Goal: Transaction & Acquisition: Subscribe to service/newsletter

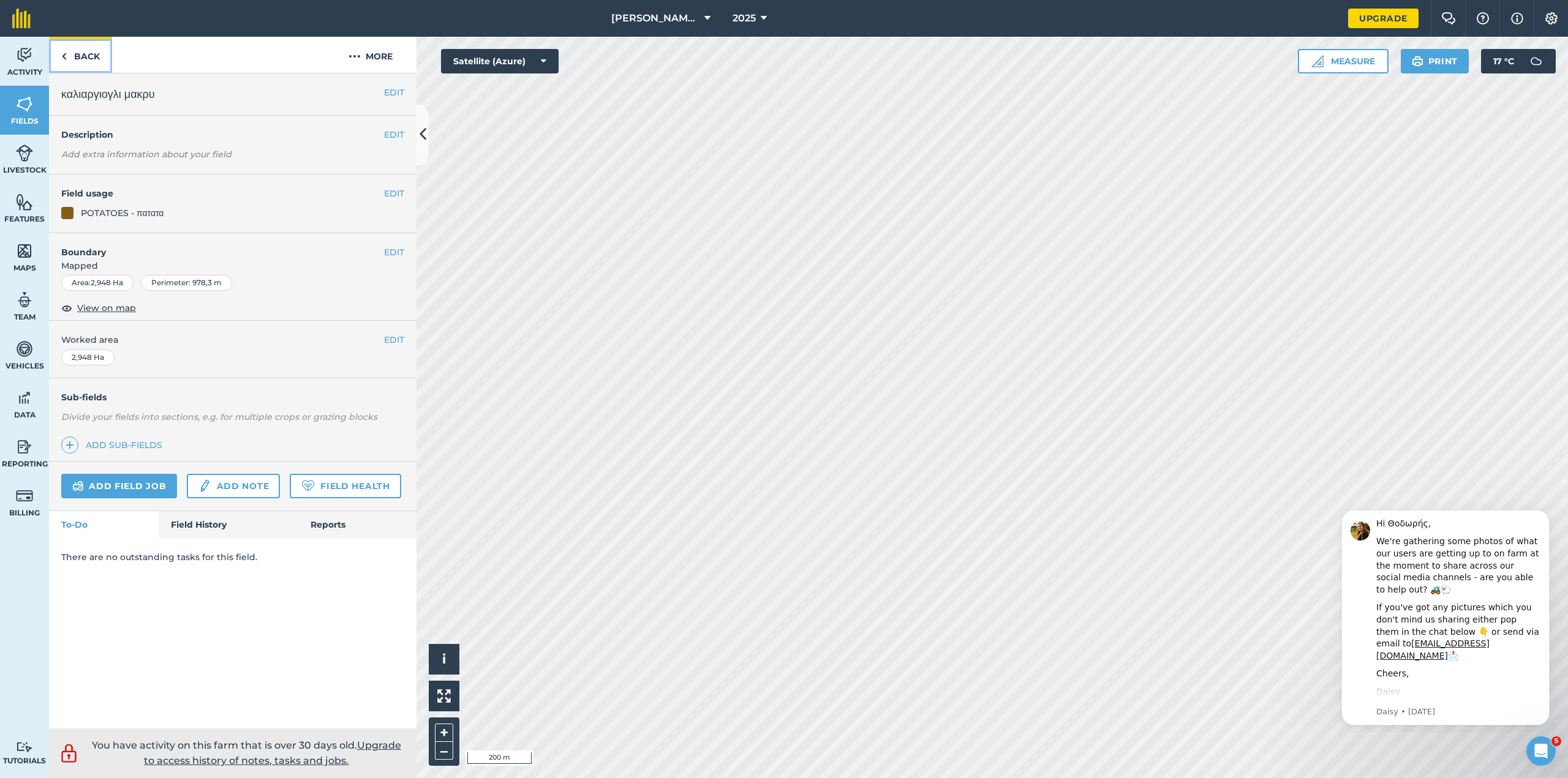
click at [74, 54] on link "Back" at bounding box center [80, 54] width 63 height 36
click at [74, 54] on link "Back" at bounding box center [80, 54] width 63 height 36
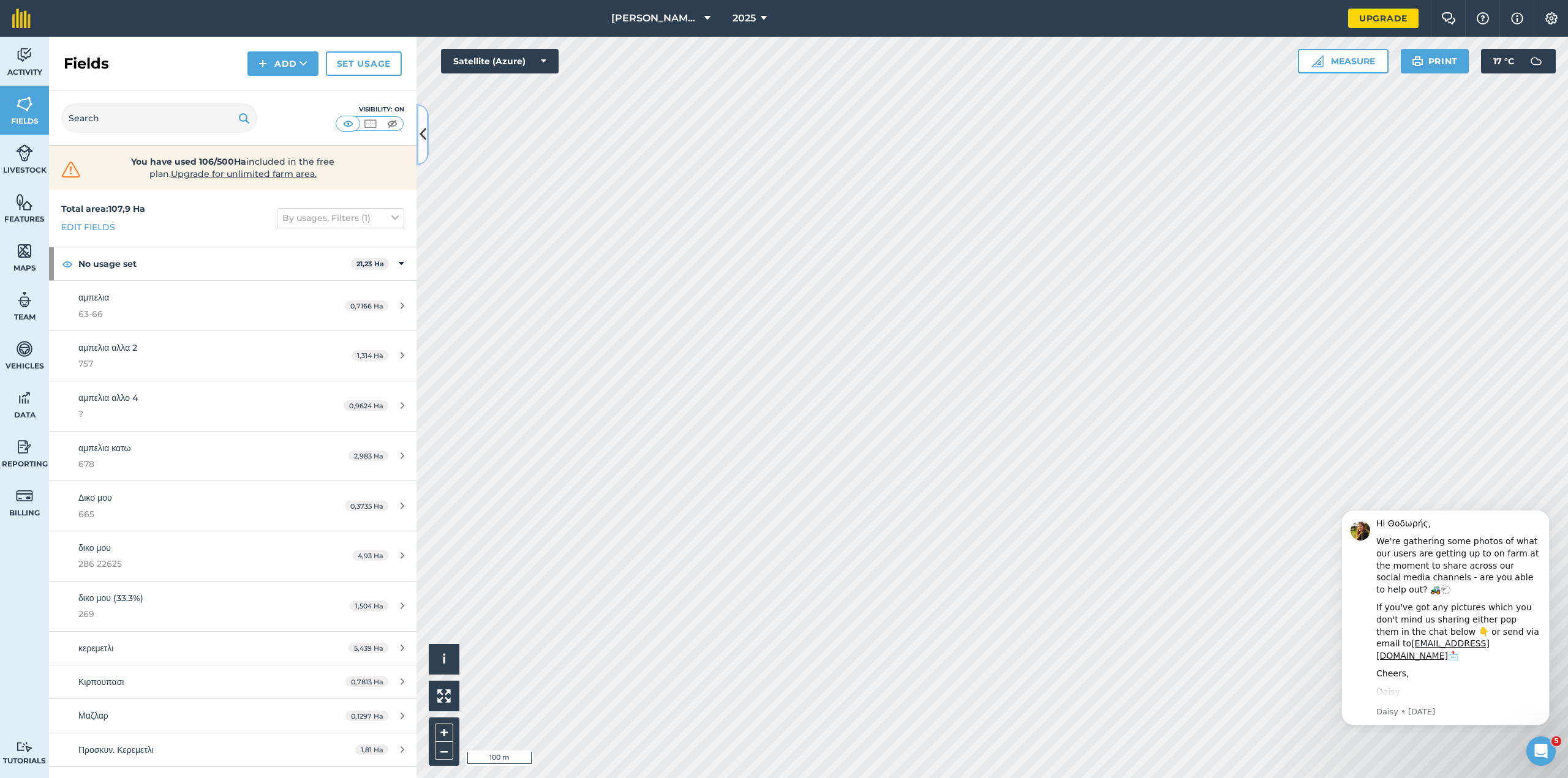
click at [421, 134] on icon at bounding box center [423, 134] width 7 height 21
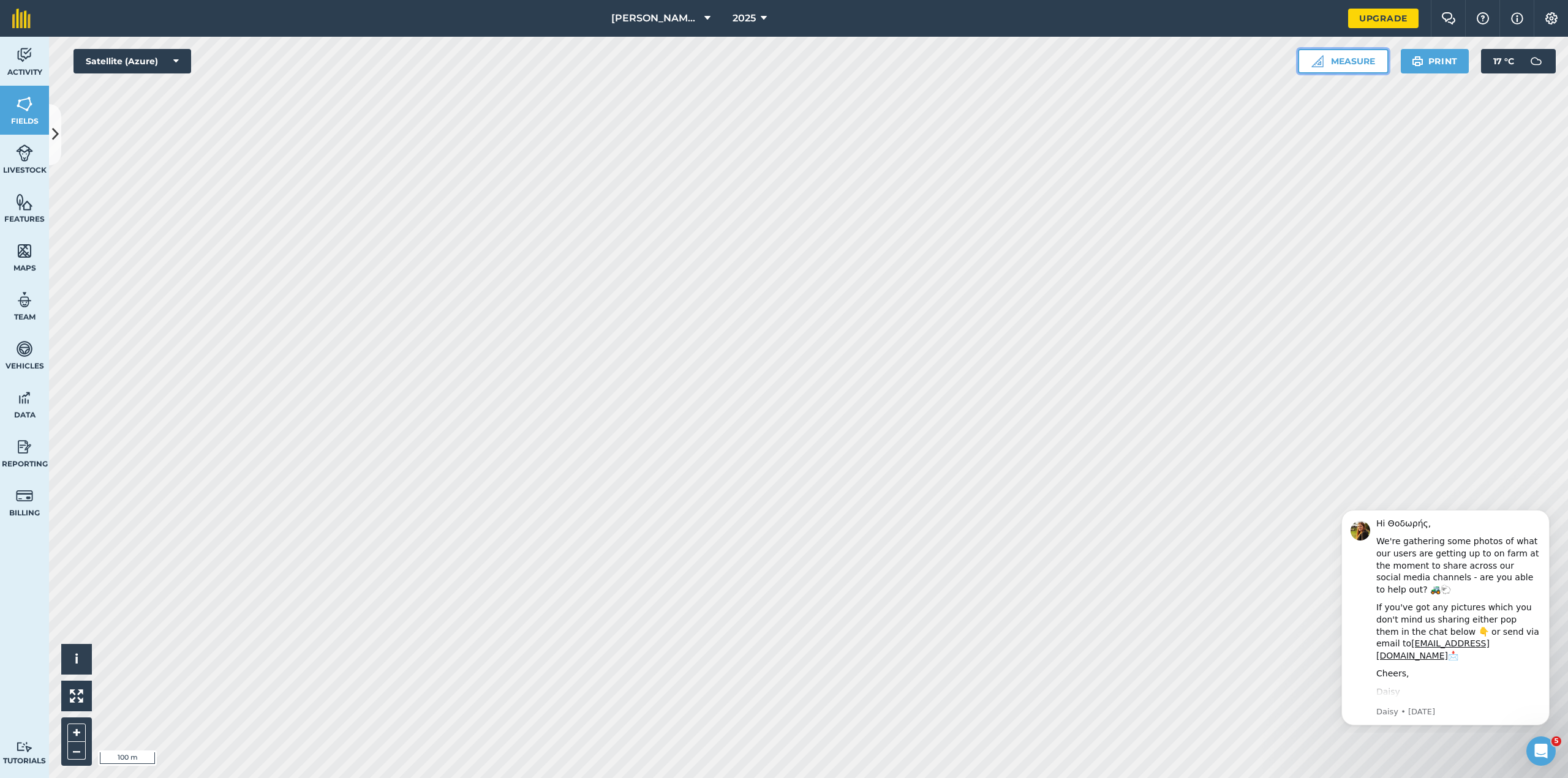
click at [1357, 63] on button "Measure" at bounding box center [1342, 61] width 90 height 25
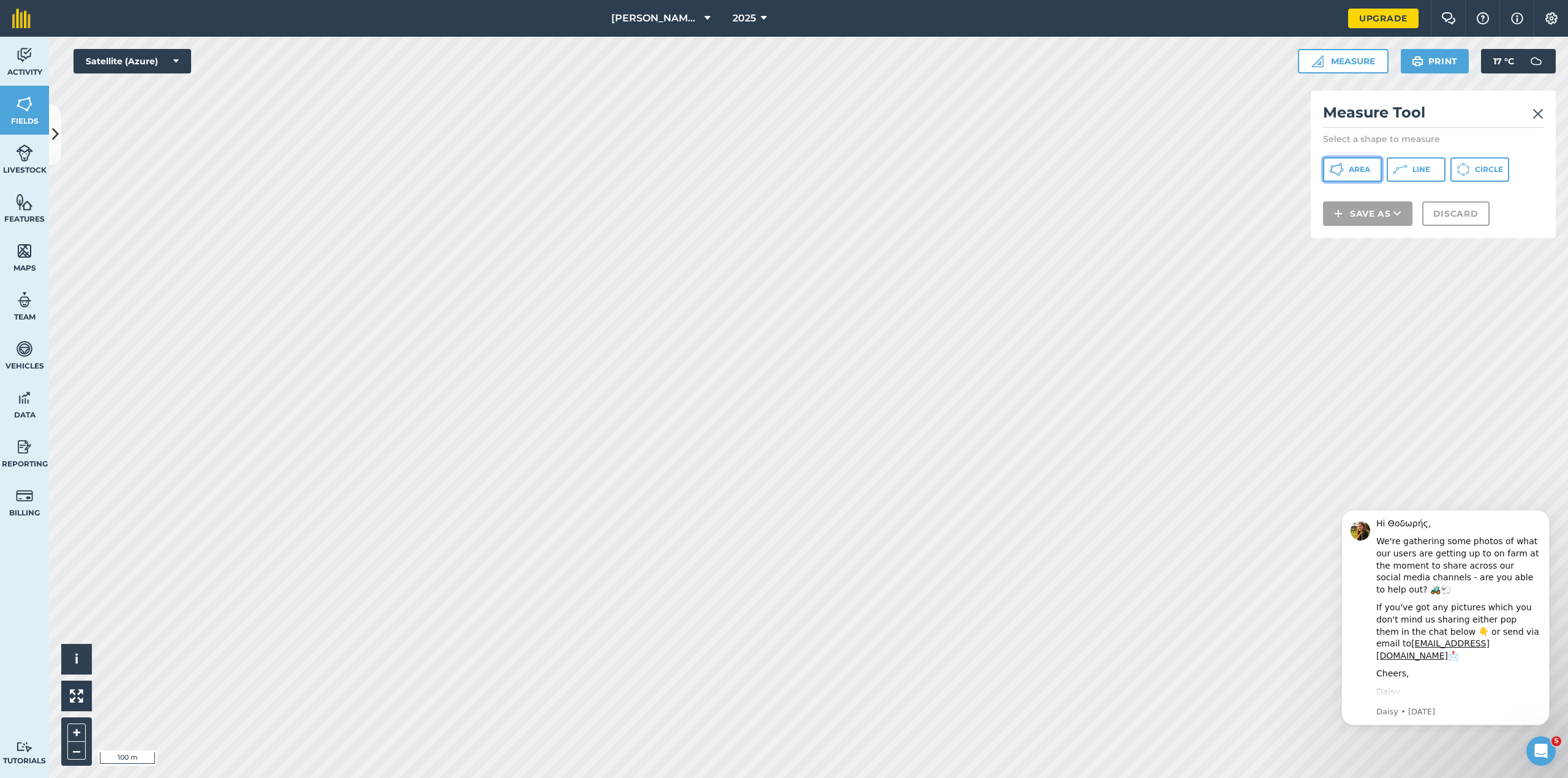
click at [1349, 168] on span "Area" at bounding box center [1359, 170] width 21 height 10
click at [1538, 114] on img at bounding box center [1538, 113] width 11 height 14
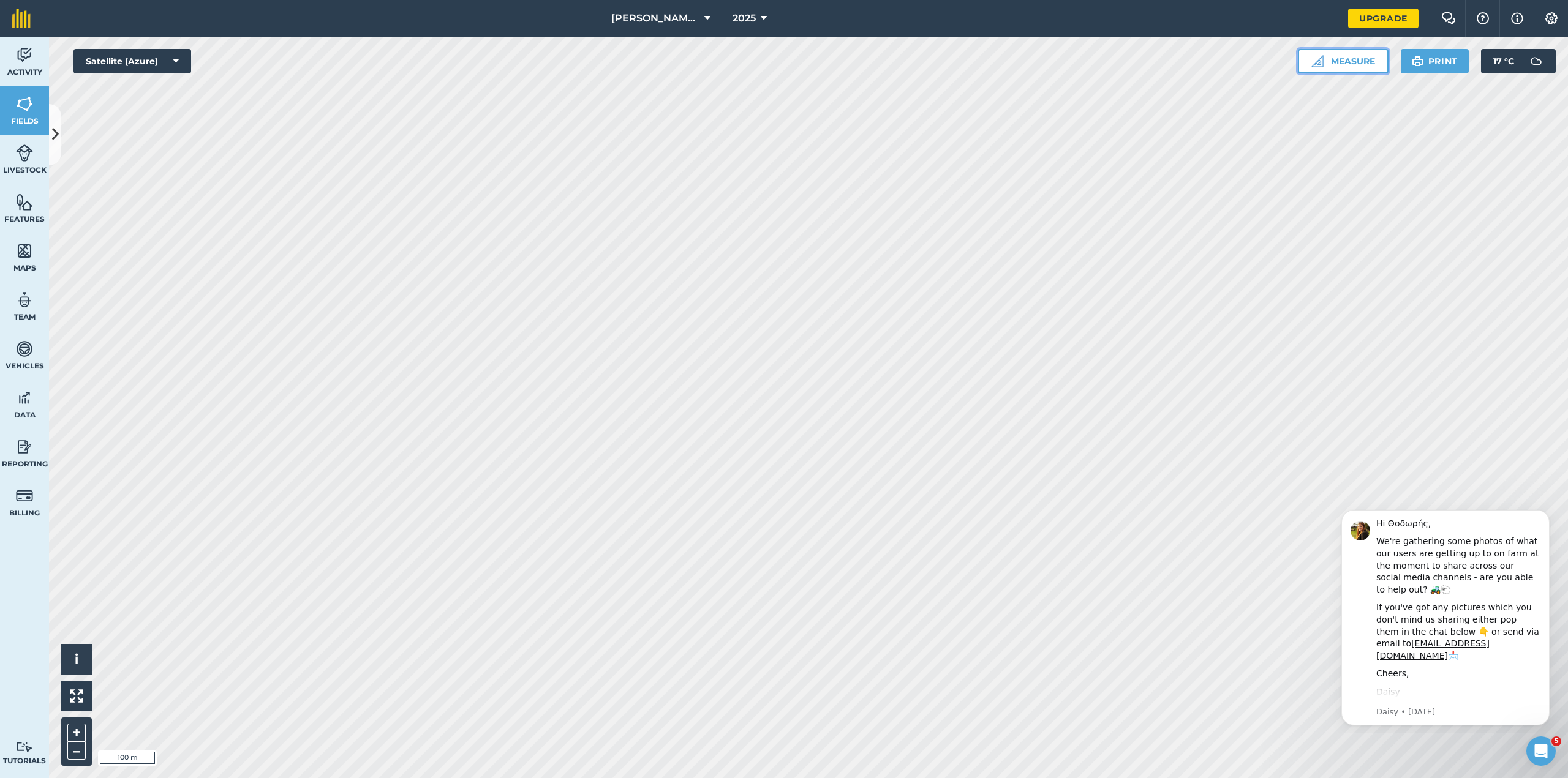
click at [1360, 63] on button "Measure" at bounding box center [1342, 61] width 90 height 25
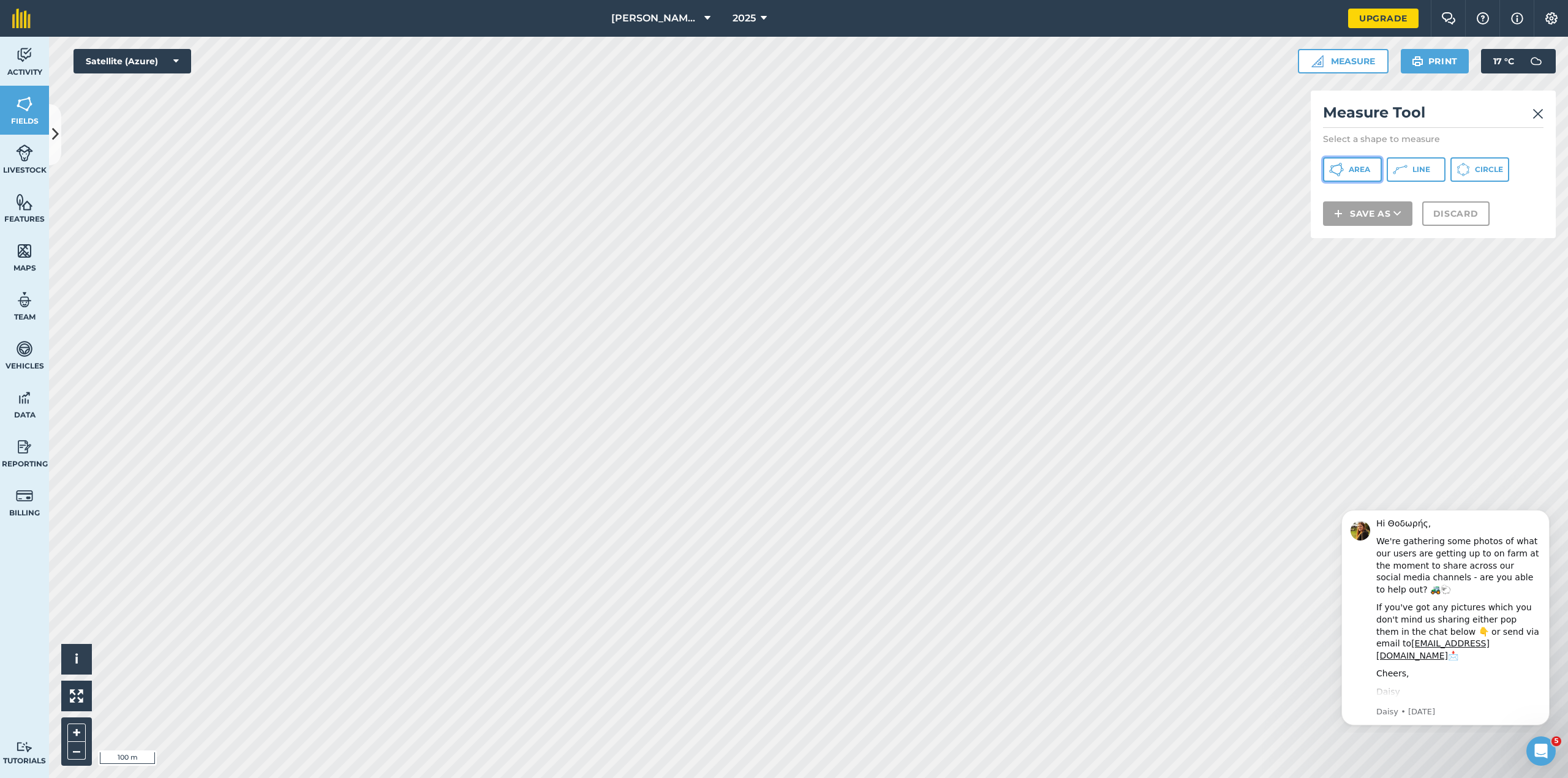
click at [1357, 167] on span "Area" at bounding box center [1359, 170] width 21 height 10
click at [1535, 112] on img at bounding box center [1538, 113] width 11 height 14
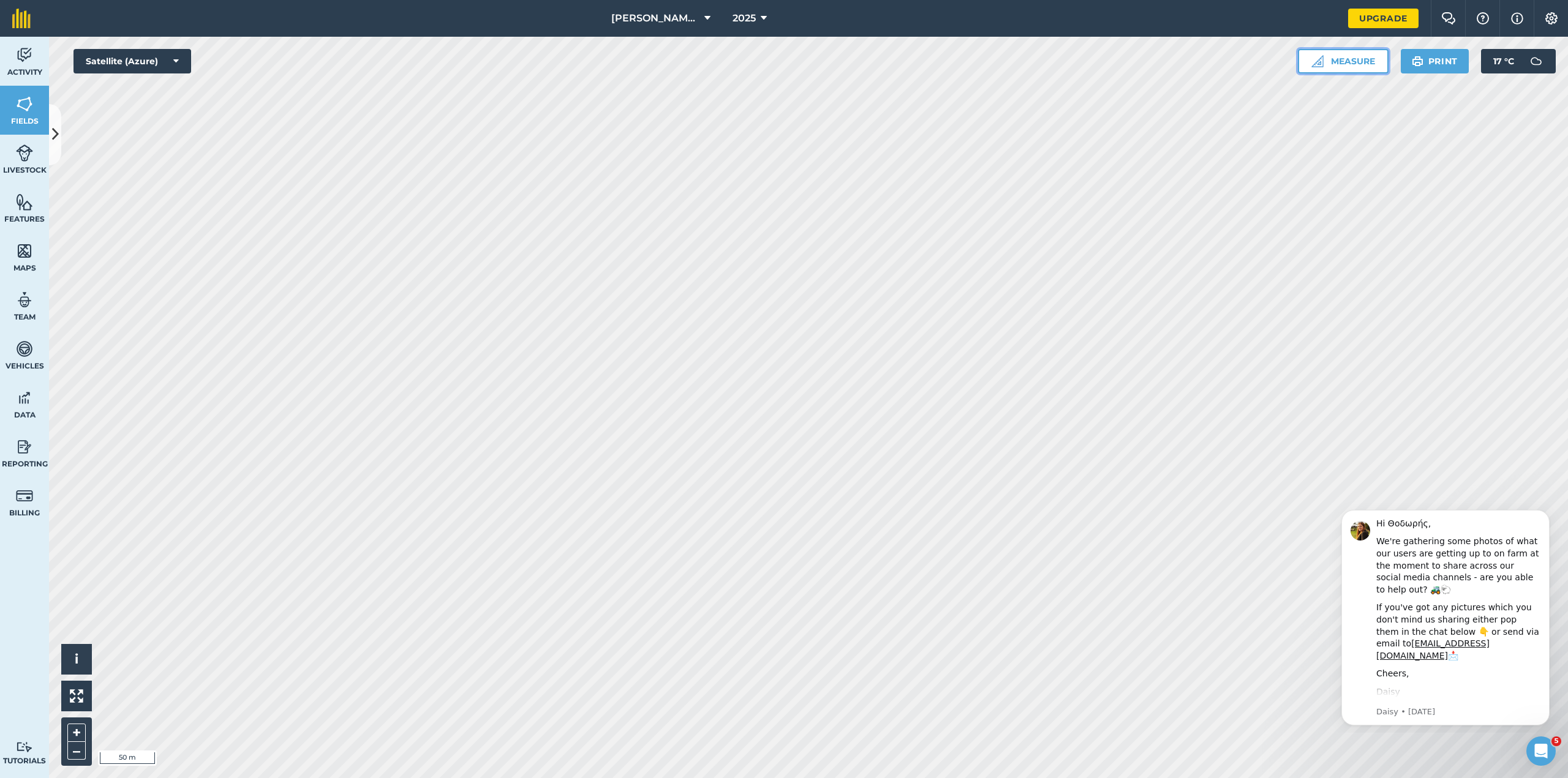
click at [1355, 63] on button "Measure" at bounding box center [1342, 61] width 90 height 25
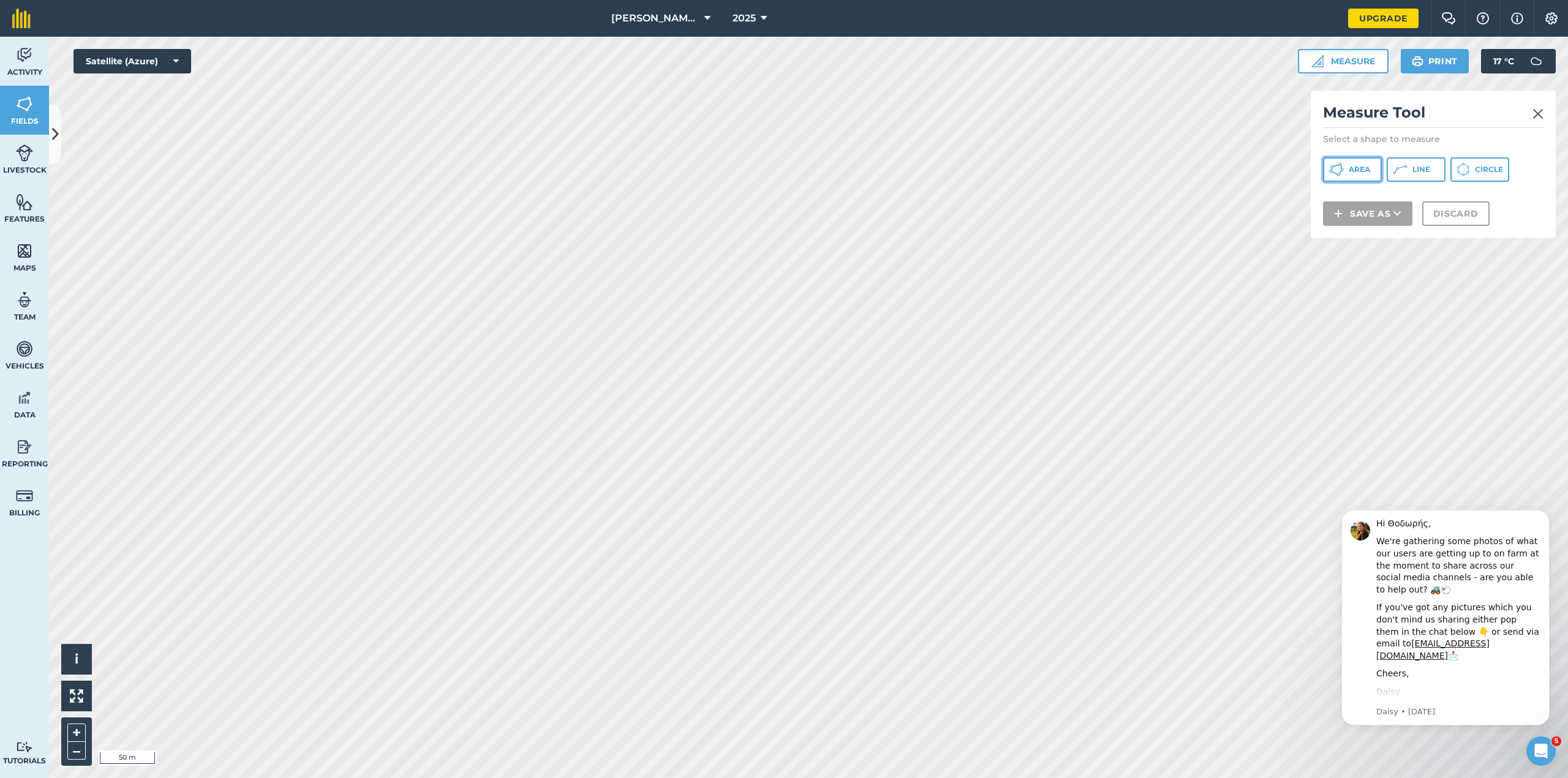
click at [1346, 168] on button "Area" at bounding box center [1352, 169] width 59 height 25
click at [1536, 112] on img at bounding box center [1538, 113] width 11 height 14
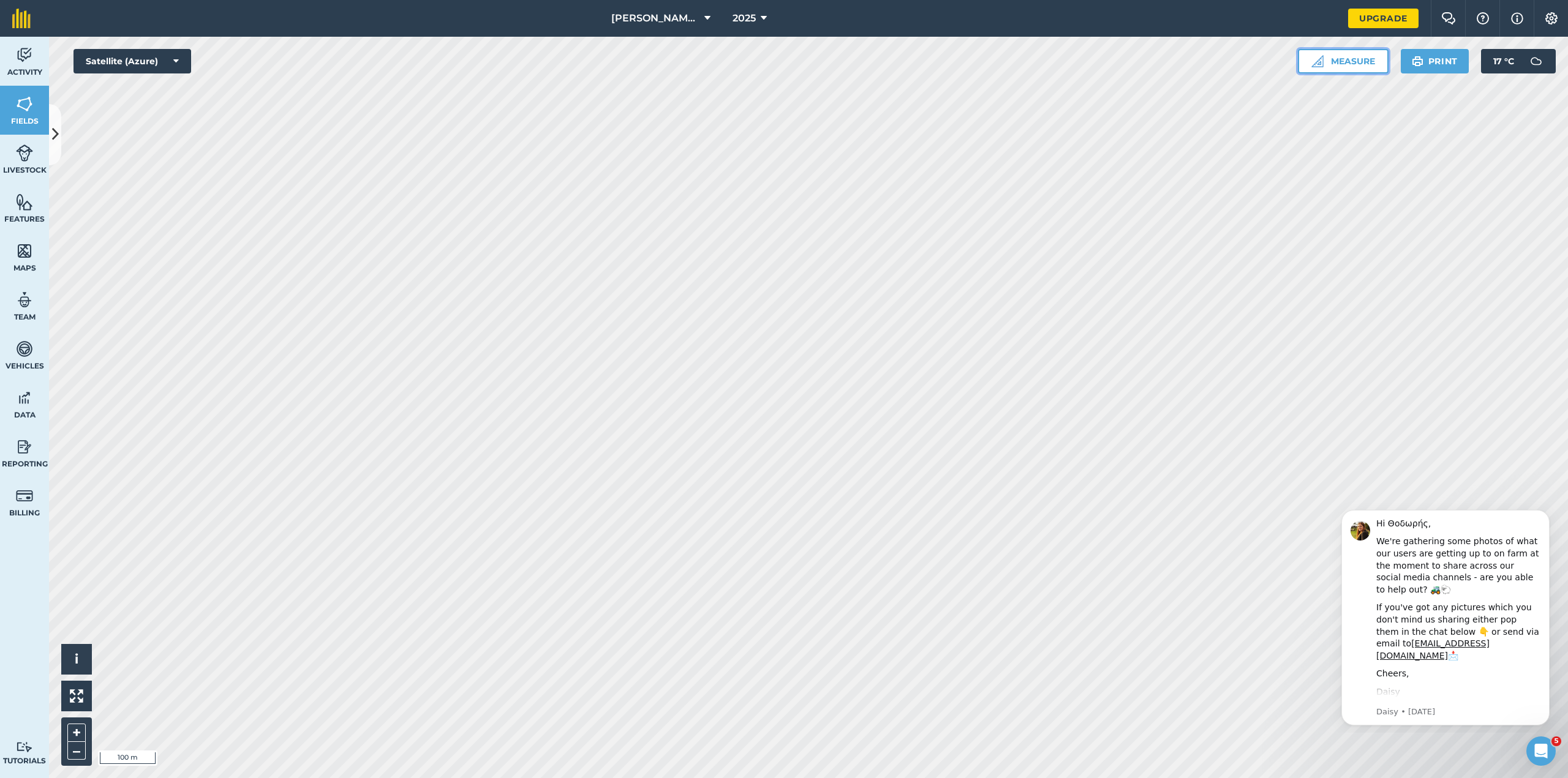
click at [1346, 65] on button "Measure" at bounding box center [1342, 61] width 90 height 25
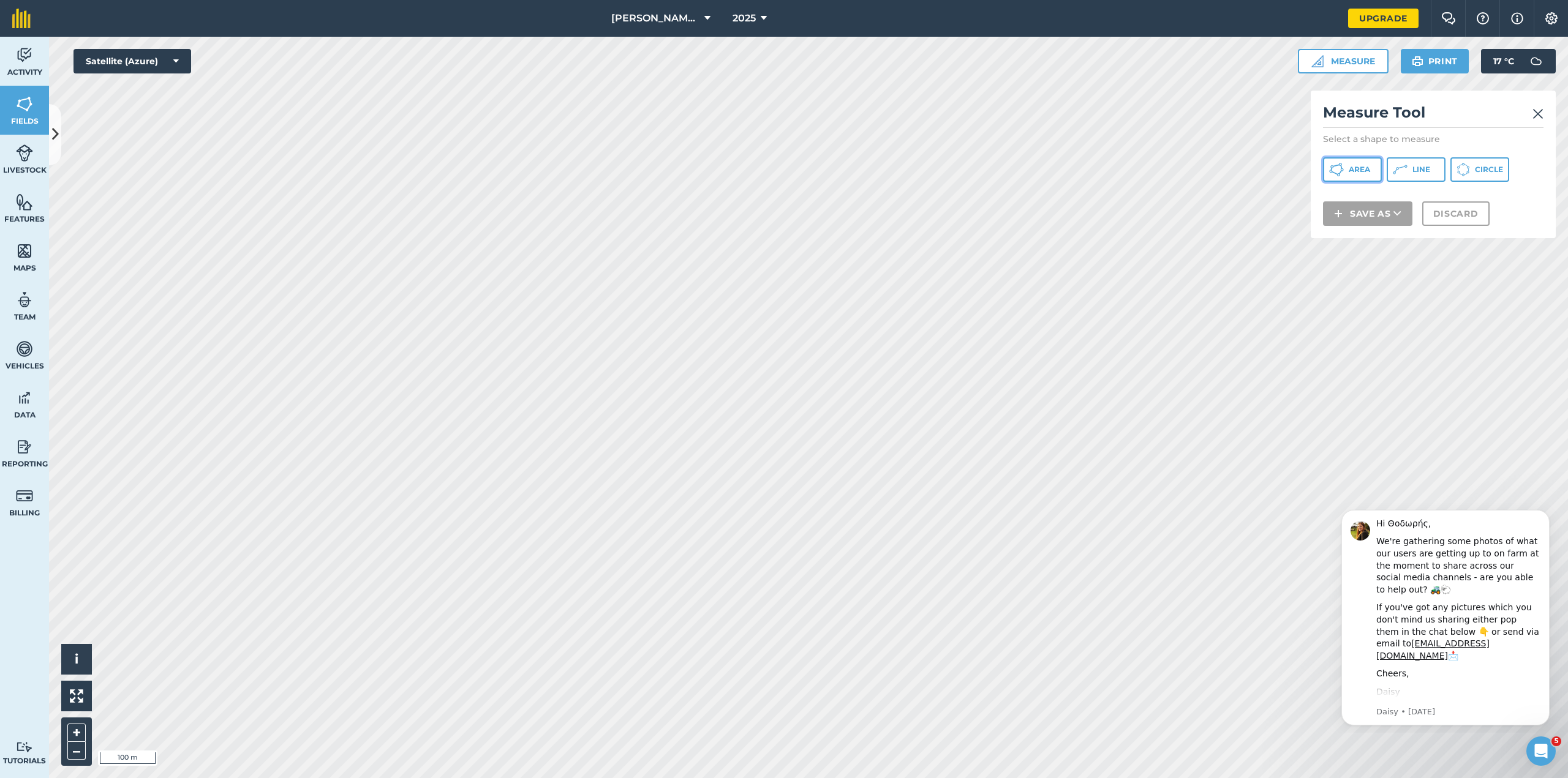
click at [1363, 167] on span "Area" at bounding box center [1359, 170] width 21 height 10
click at [1537, 112] on img at bounding box center [1538, 113] width 11 height 14
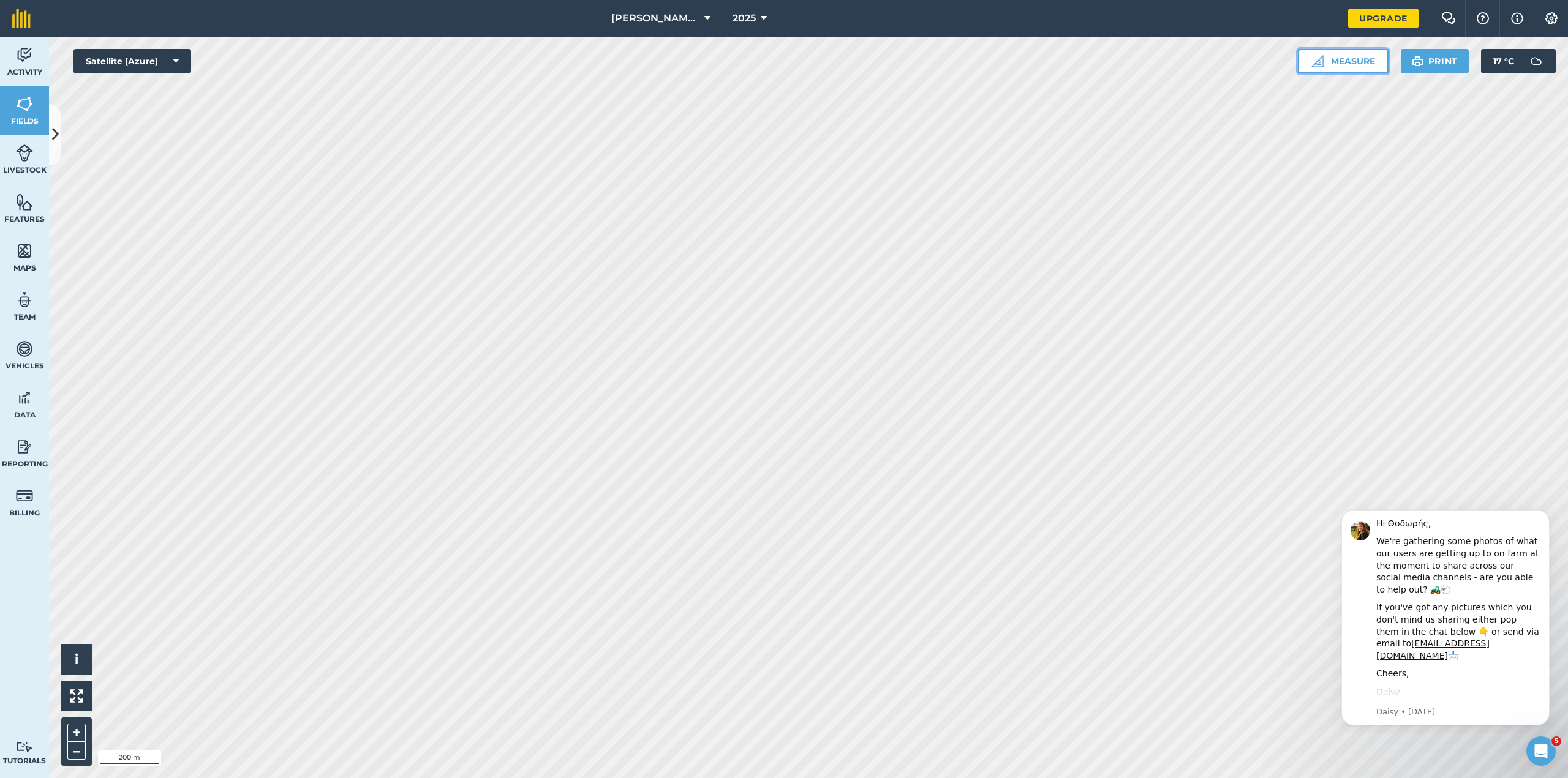
click at [1357, 65] on button "Measure" at bounding box center [1342, 61] width 90 height 25
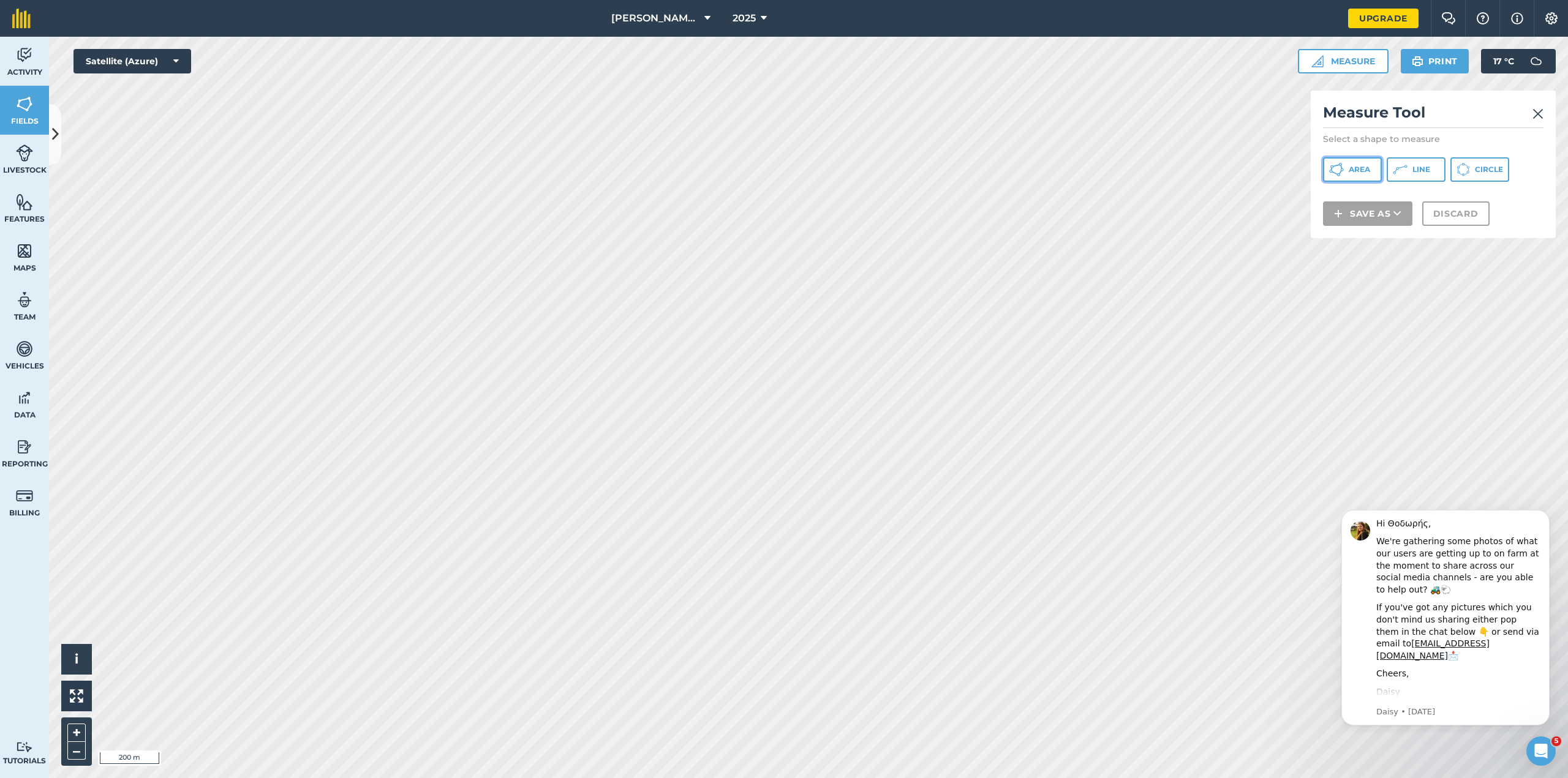
click at [1359, 167] on span "Area" at bounding box center [1359, 170] width 21 height 10
click at [1539, 112] on img at bounding box center [1538, 113] width 11 height 14
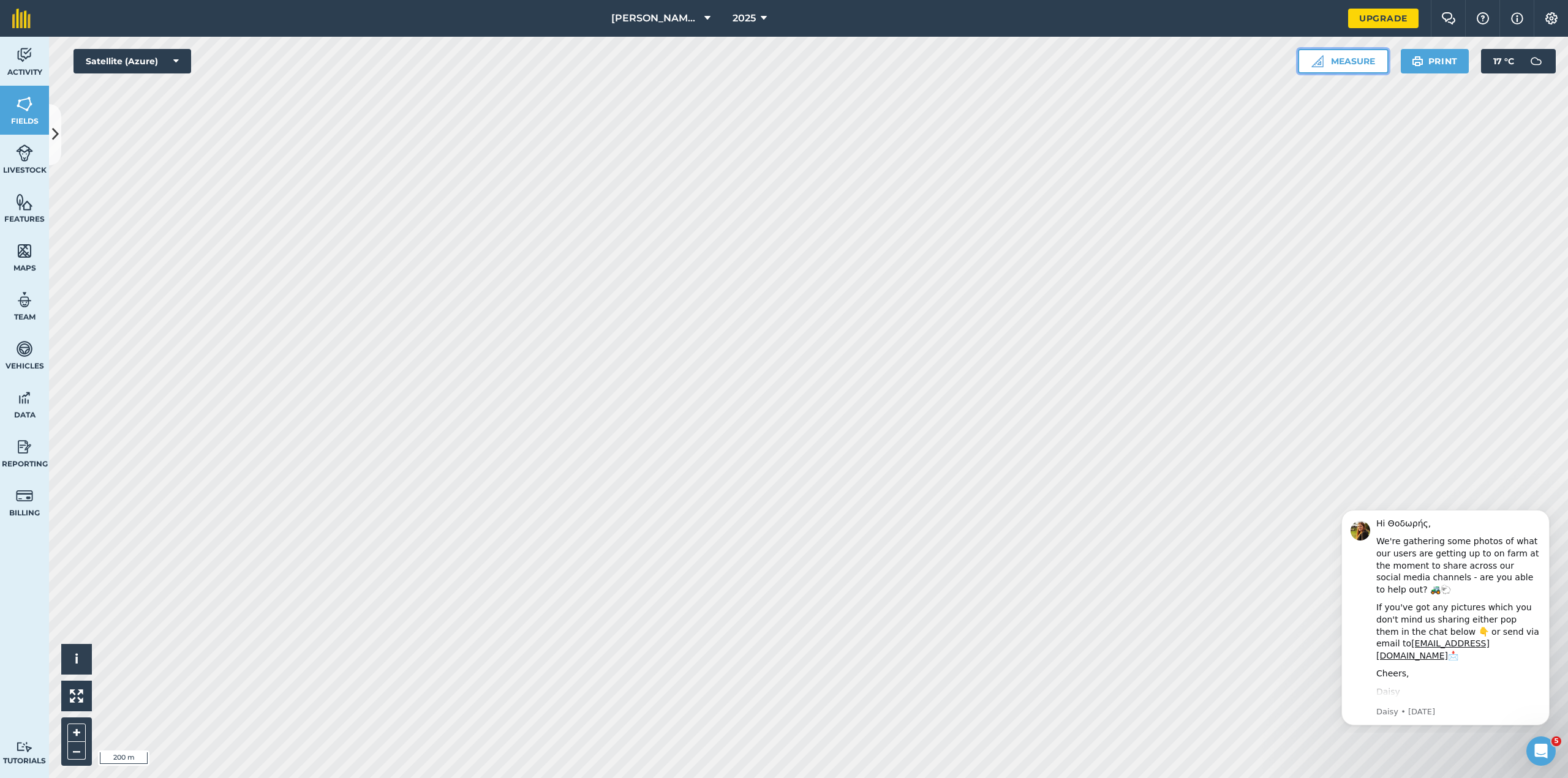
click at [1358, 60] on button "Measure" at bounding box center [1342, 61] width 90 height 25
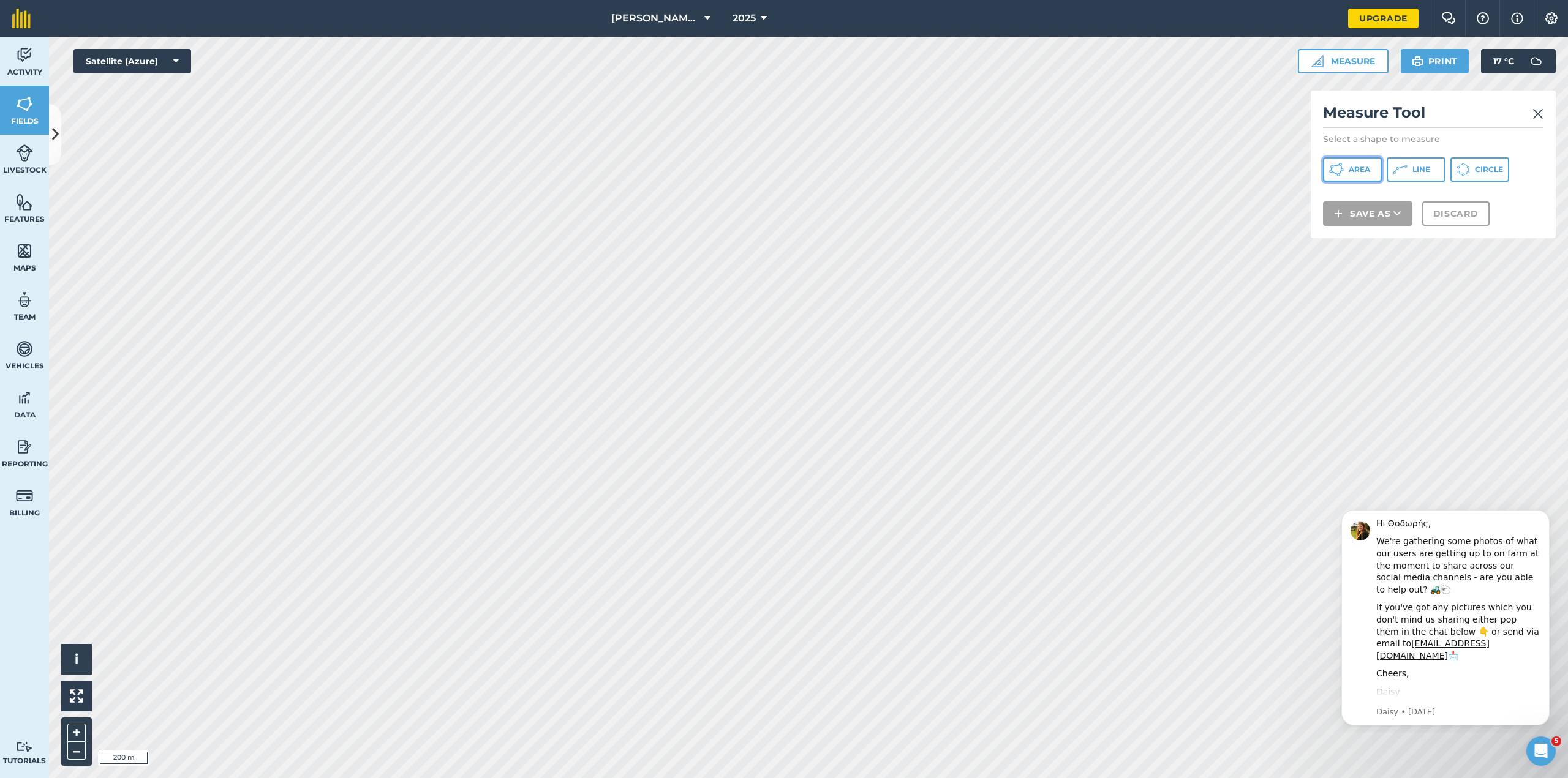
click at [1351, 169] on span "Area" at bounding box center [1359, 170] width 21 height 10
click at [1540, 103] on link at bounding box center [1538, 112] width 11 height 19
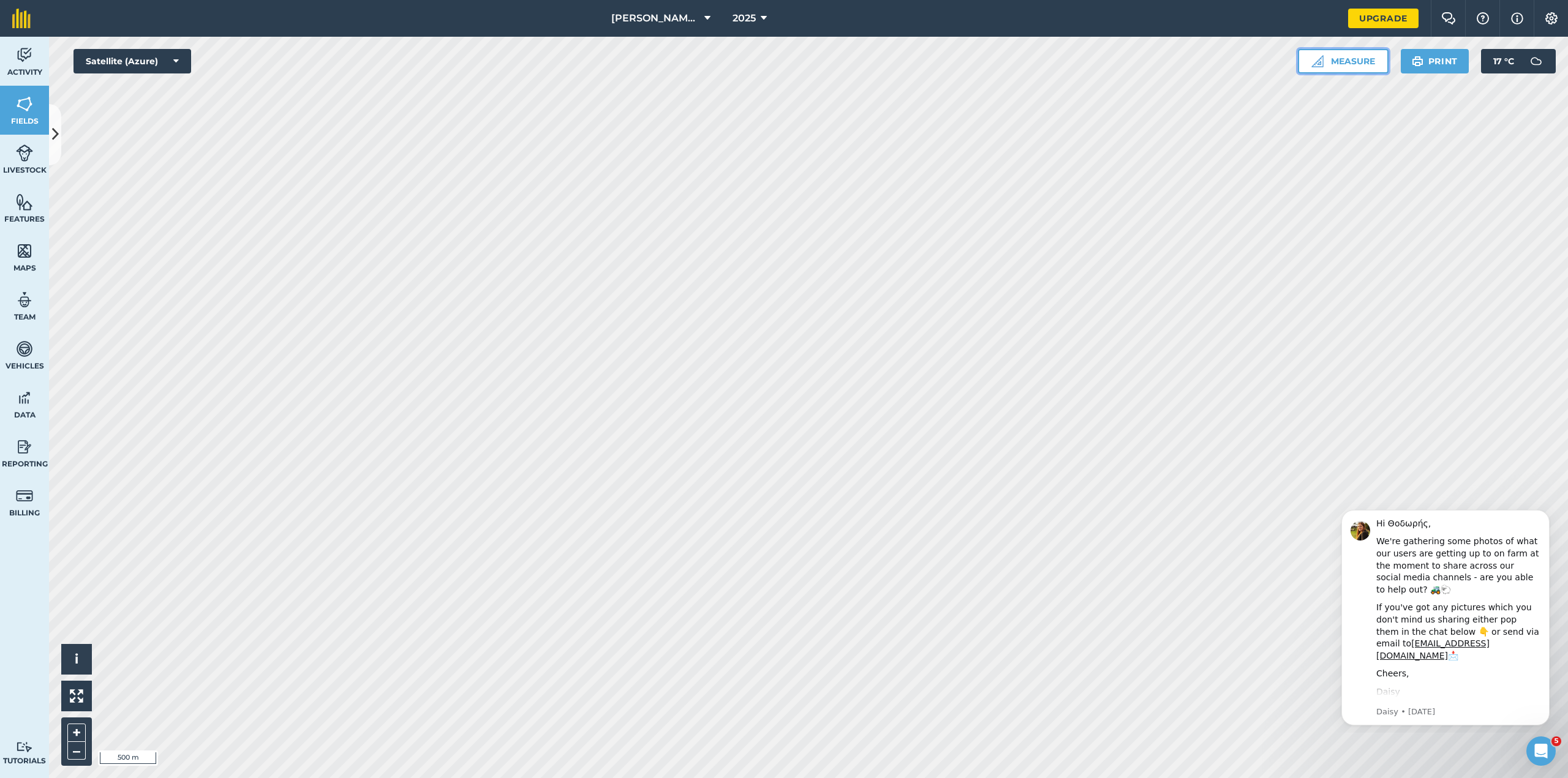
click at [1358, 61] on button "Measure" at bounding box center [1342, 61] width 90 height 25
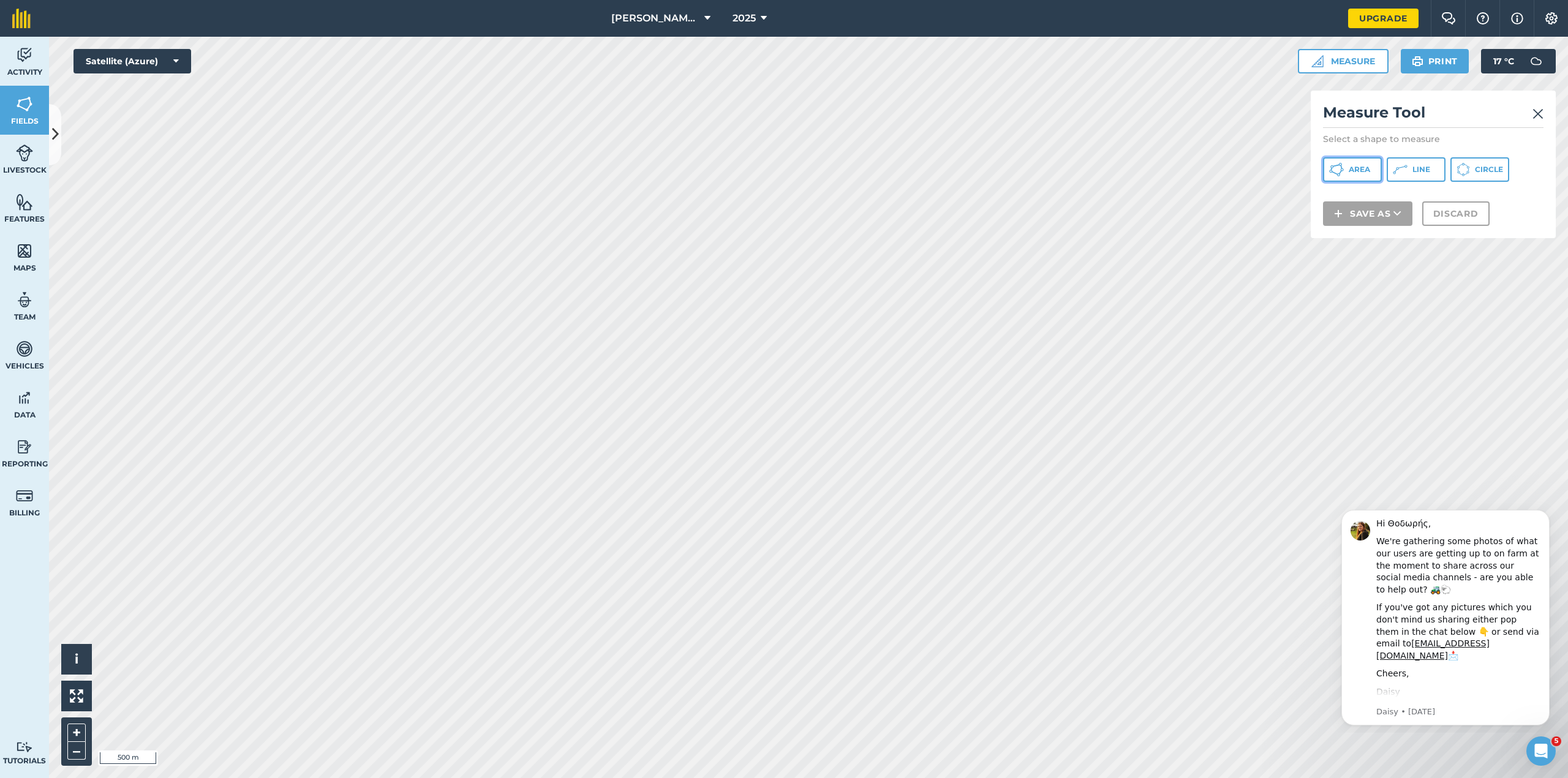
click at [1362, 166] on span "Area" at bounding box center [1359, 170] width 21 height 10
click at [1534, 112] on img at bounding box center [1538, 113] width 11 height 14
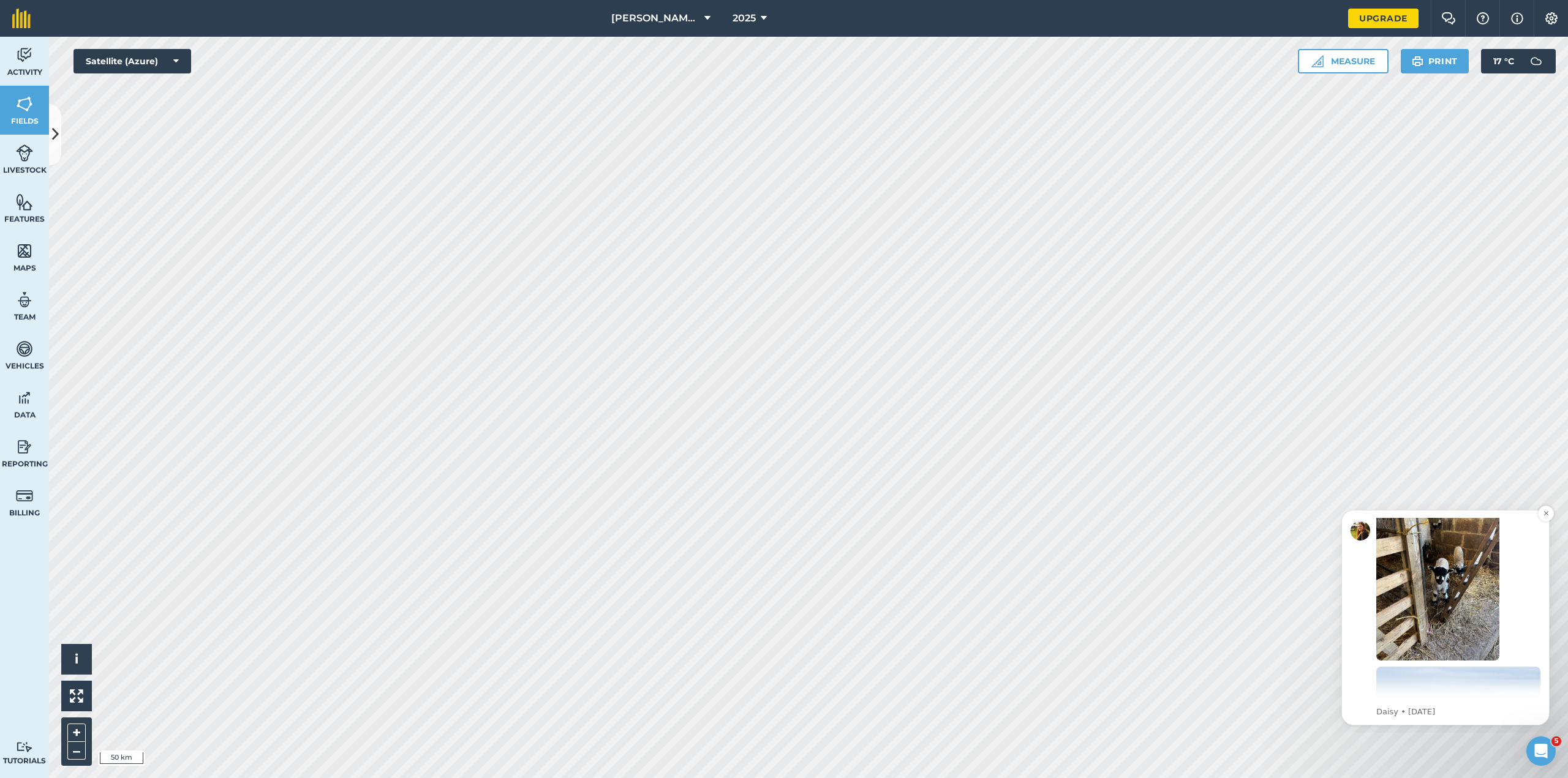
scroll to position [259, 0]
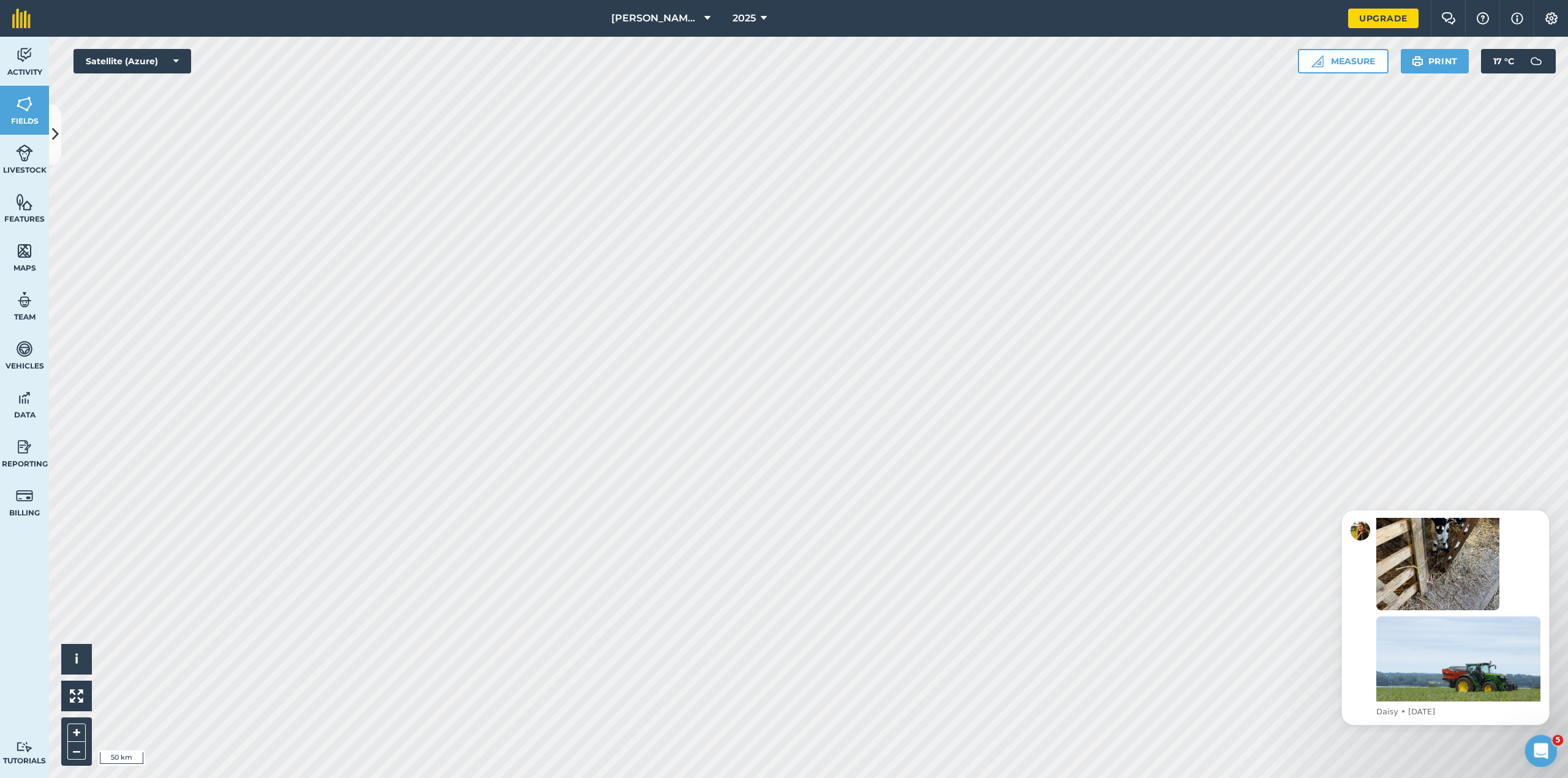
click at [1550, 747] on div "Open Intercom Messenger" at bounding box center [1539, 749] width 41 height 41
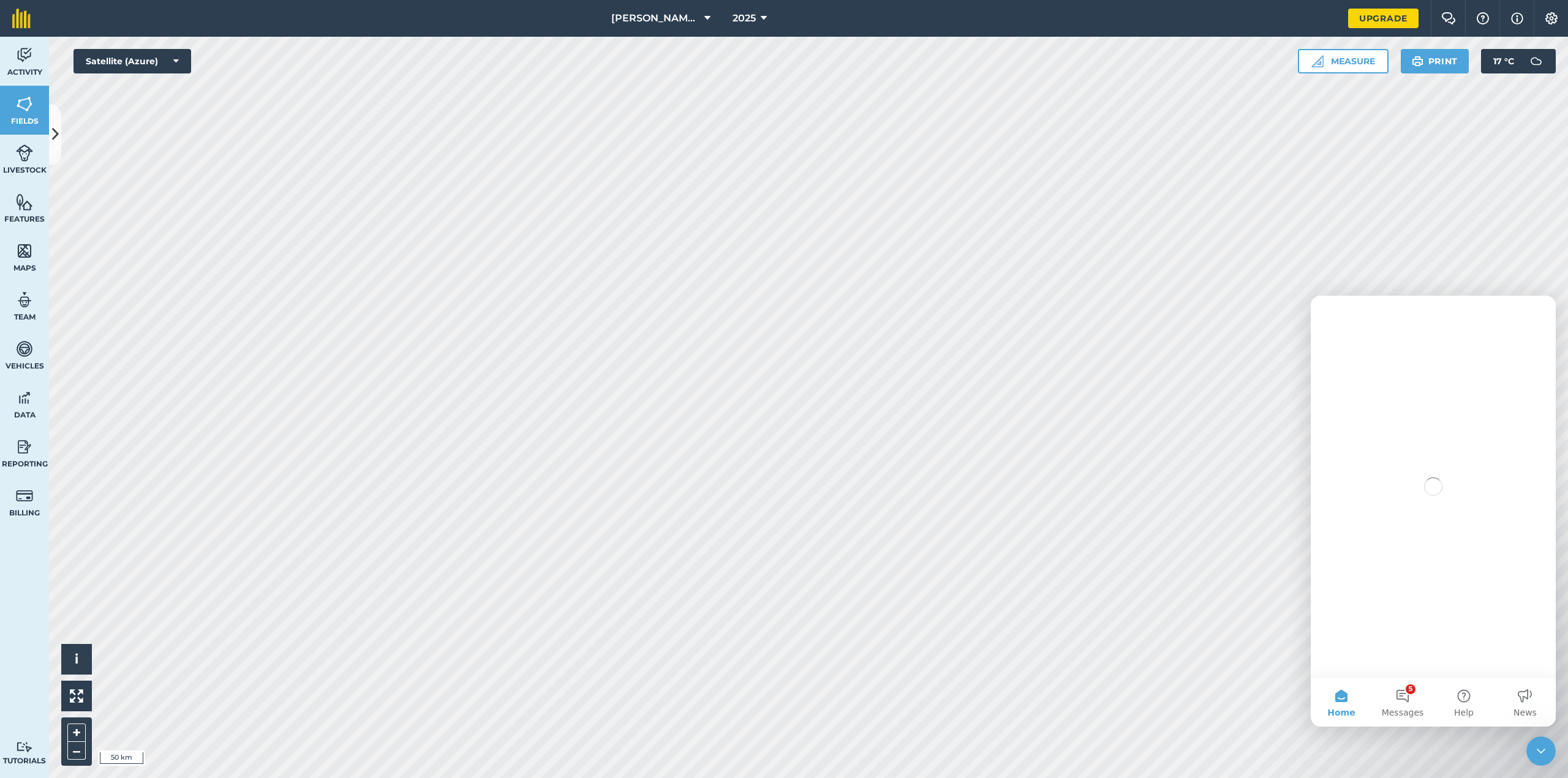
scroll to position [0, 0]
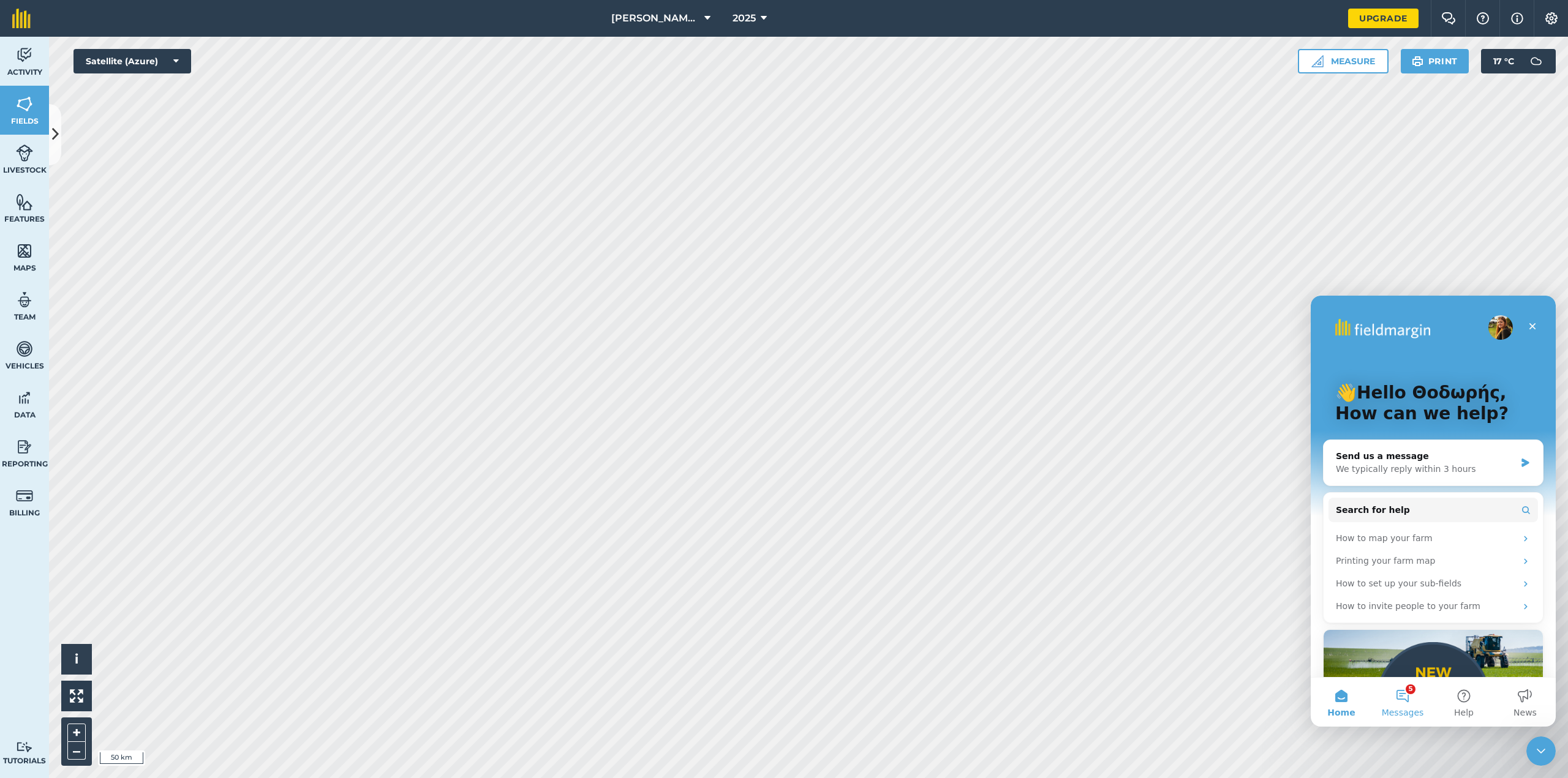
click at [1400, 697] on button "5 Messages" at bounding box center [1402, 703] width 61 height 49
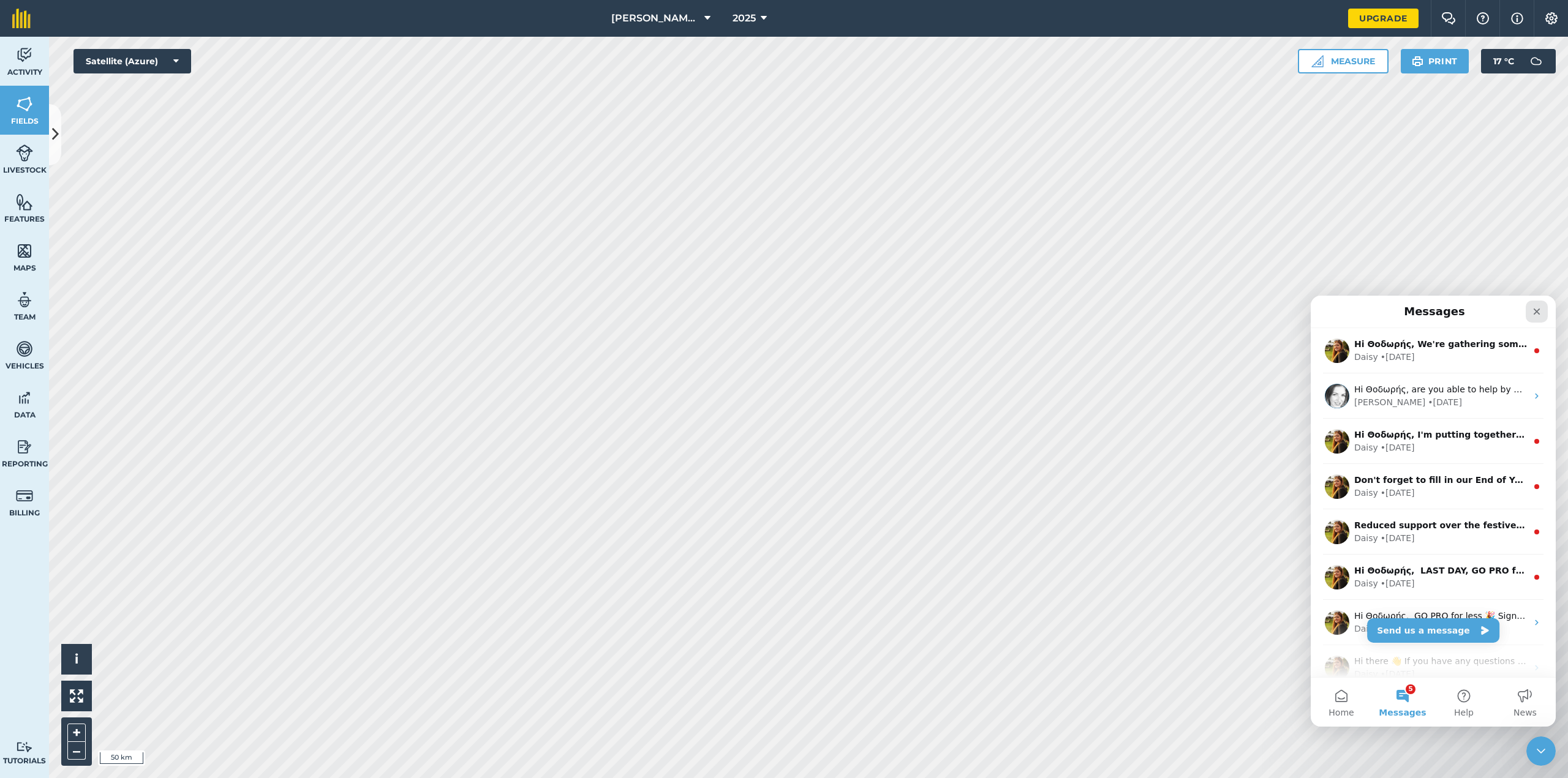
click at [1539, 309] on icon "Close" at bounding box center [1537, 312] width 7 height 7
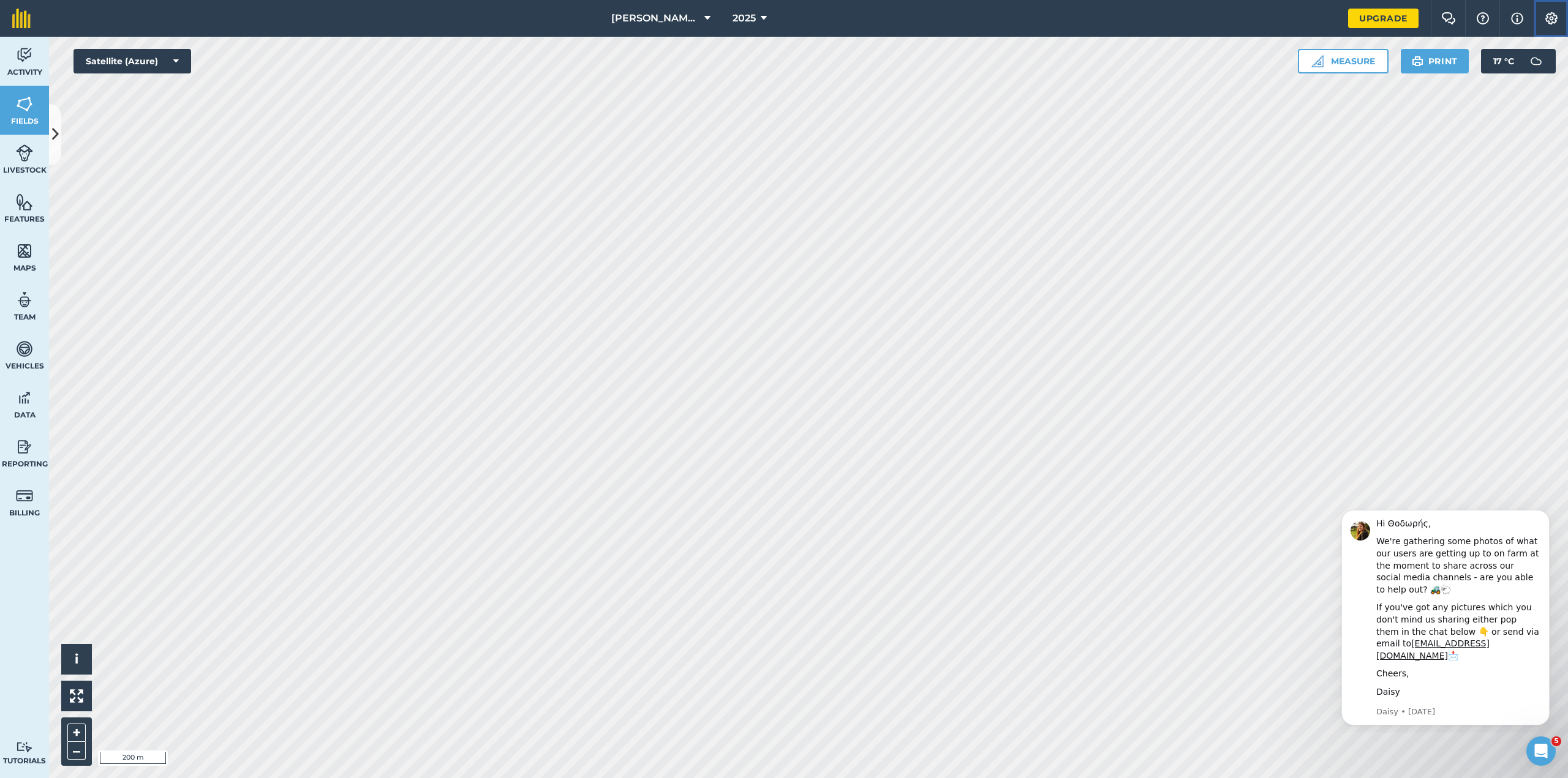
click at [1557, 14] on img at bounding box center [1551, 18] width 14 height 12
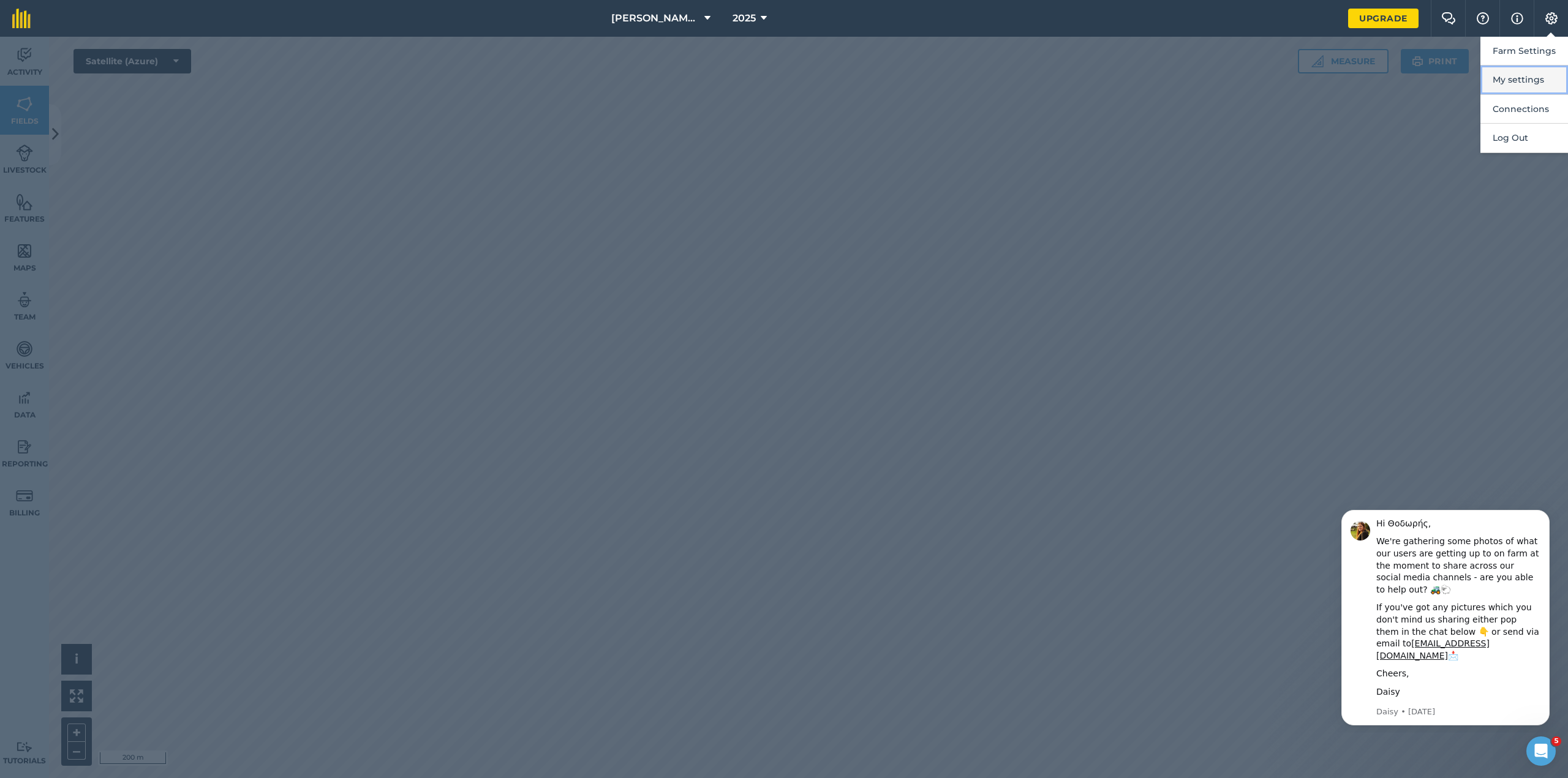
click at [1524, 77] on button "My settings" at bounding box center [1524, 79] width 88 height 29
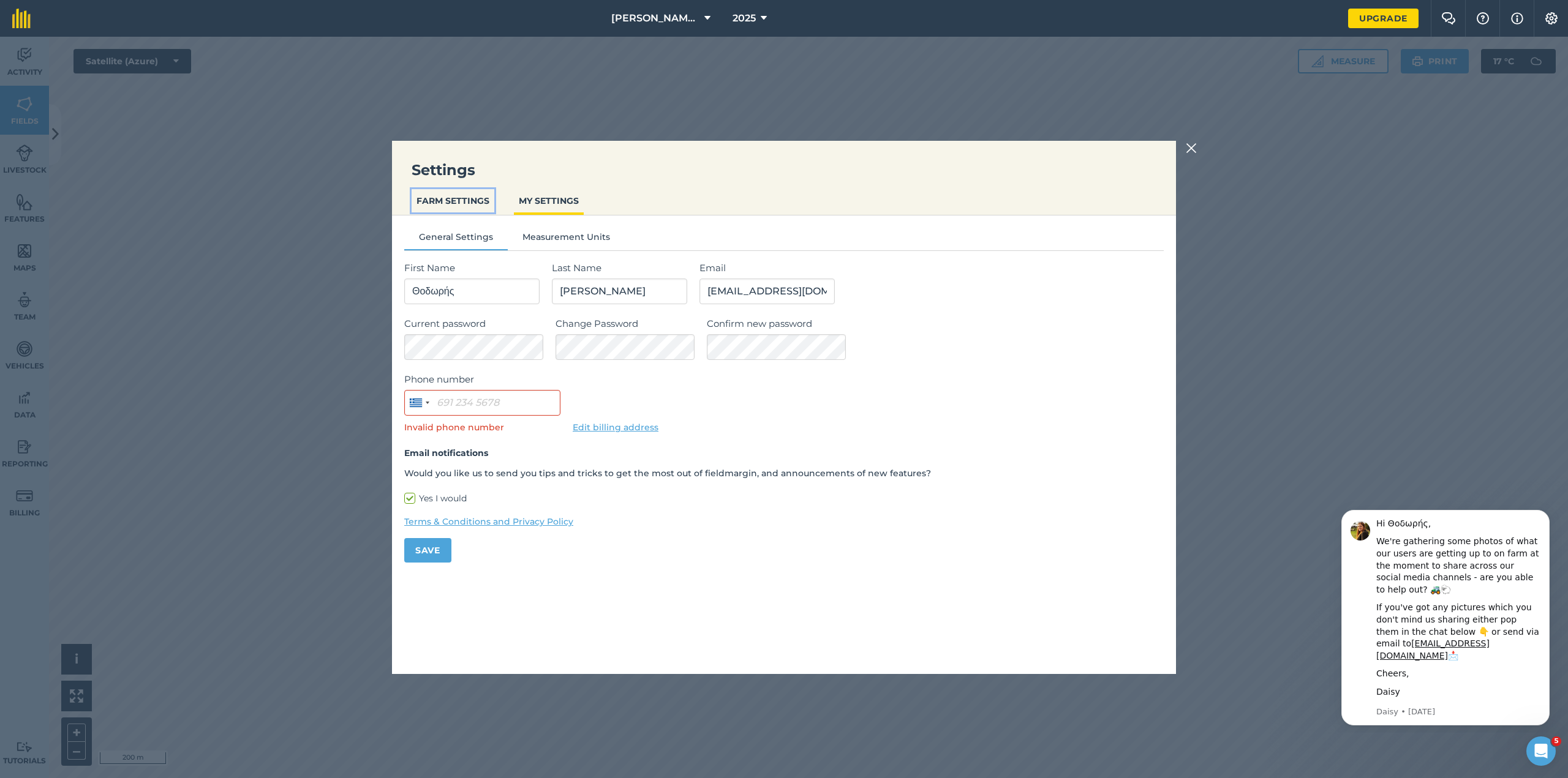
click at [447, 202] on button "FARM SETTINGS" at bounding box center [453, 201] width 83 height 24
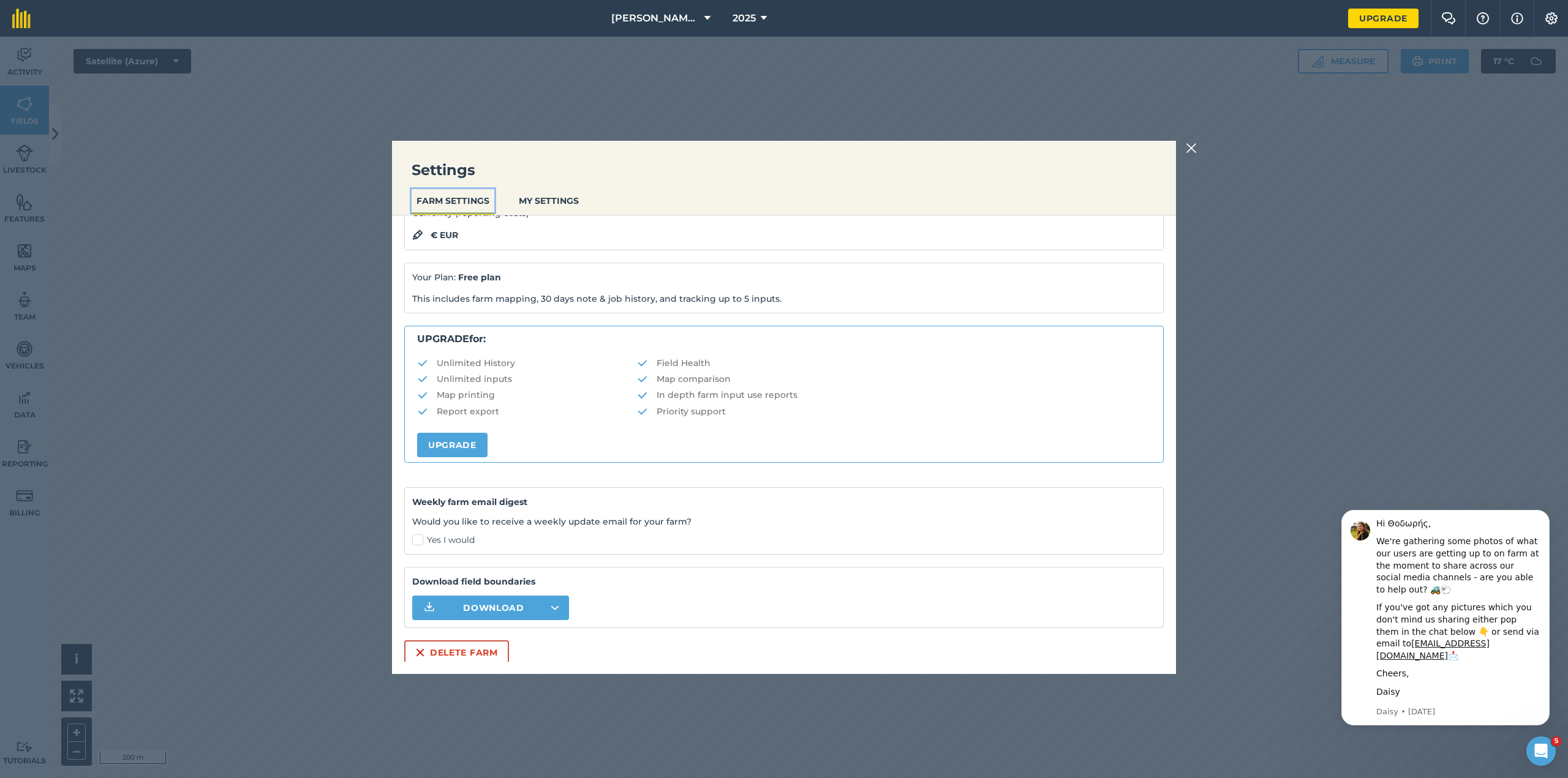
scroll to position [129, 0]
click at [522, 609] on span "Download" at bounding box center [493, 605] width 61 height 12
click at [508, 599] on span "Download" at bounding box center [493, 605] width 61 height 12
click at [1185, 146] on div "Settings FARM SETTINGS MY SETTINGS General Settings Team Field Usages Feature T…" at bounding box center [784, 407] width 1568 height 742
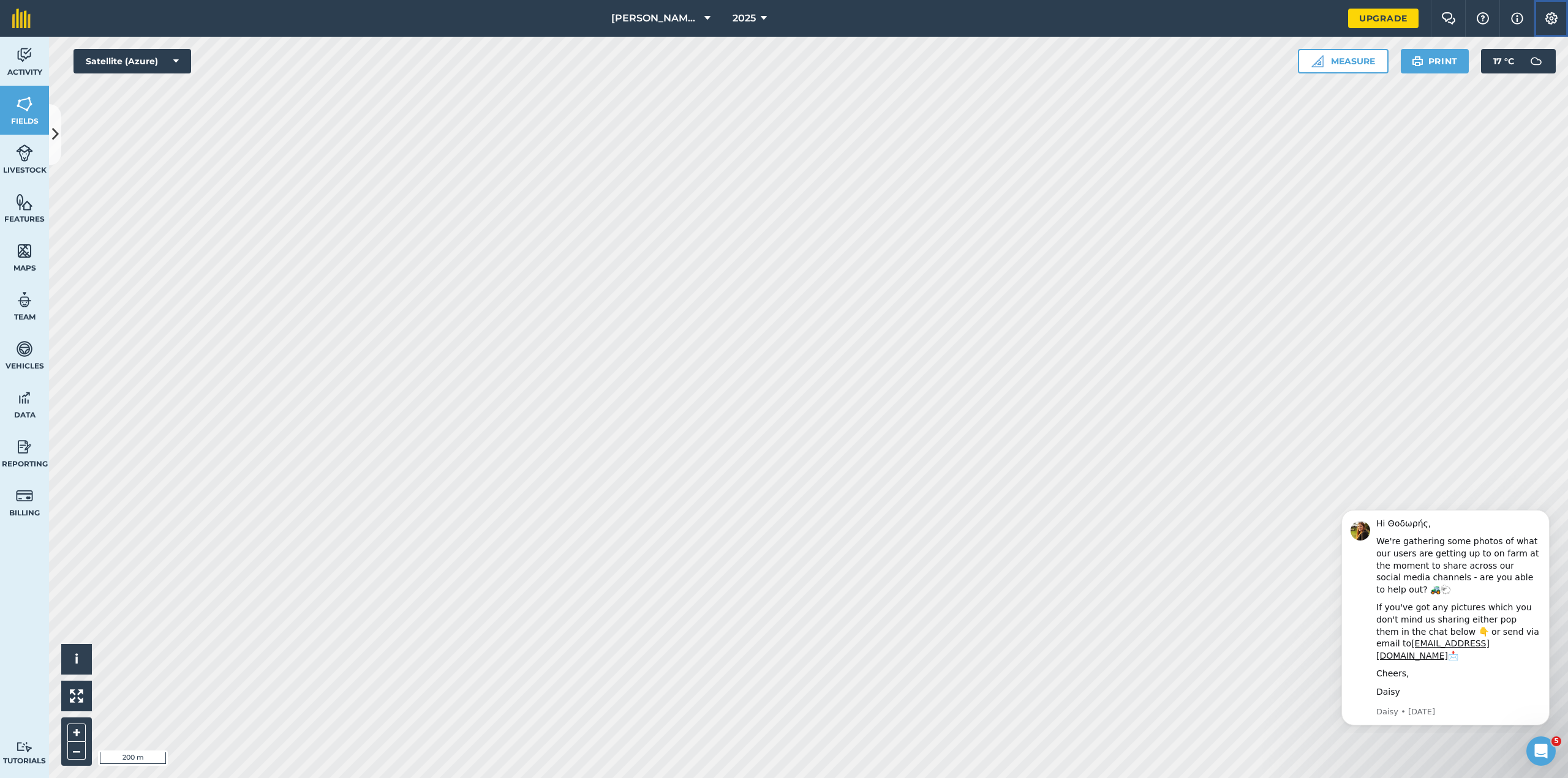
click at [1552, 21] on img at bounding box center [1551, 18] width 14 height 12
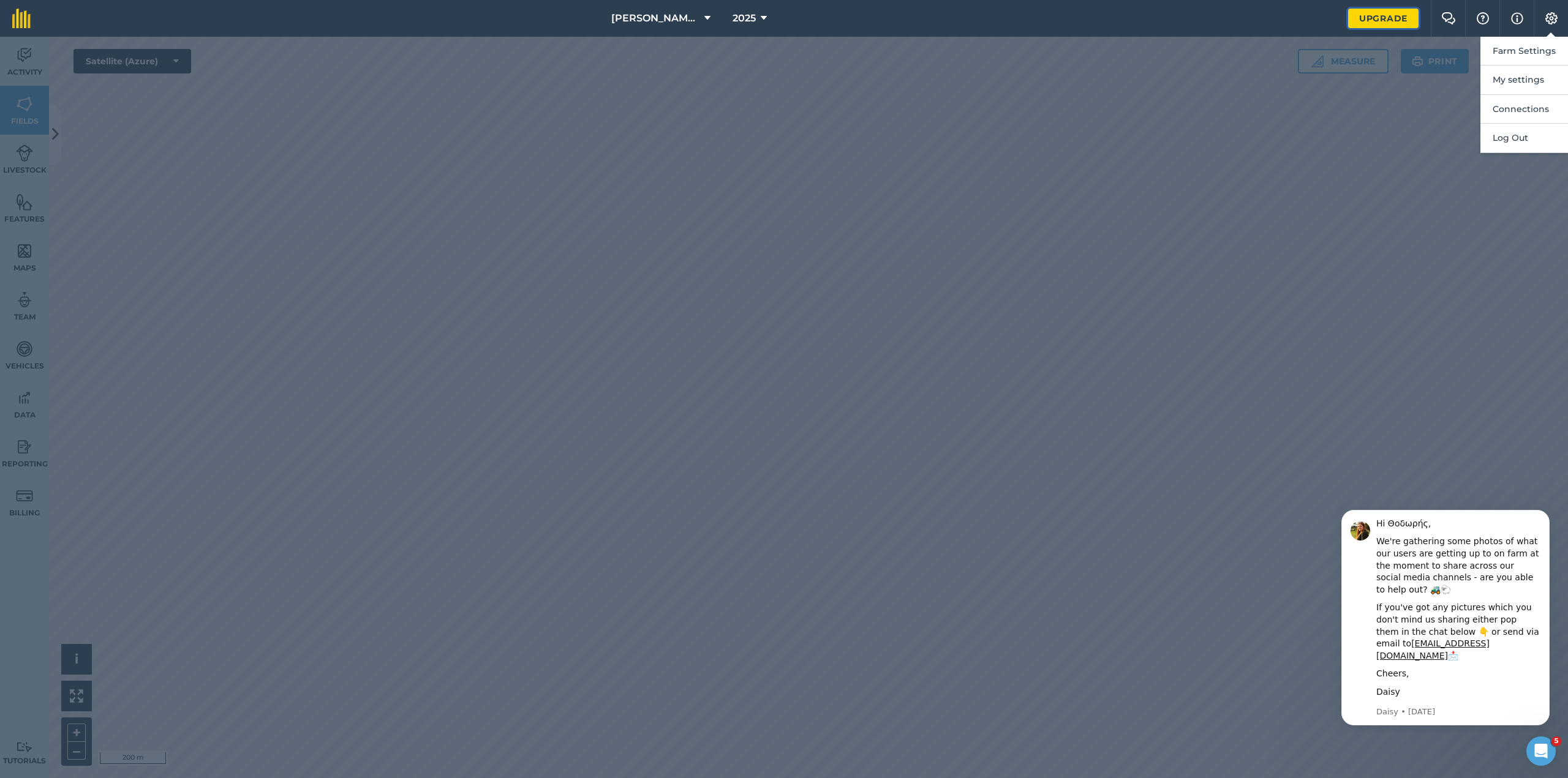
click at [1353, 11] on link "Upgrade" at bounding box center [1383, 18] width 70 height 19
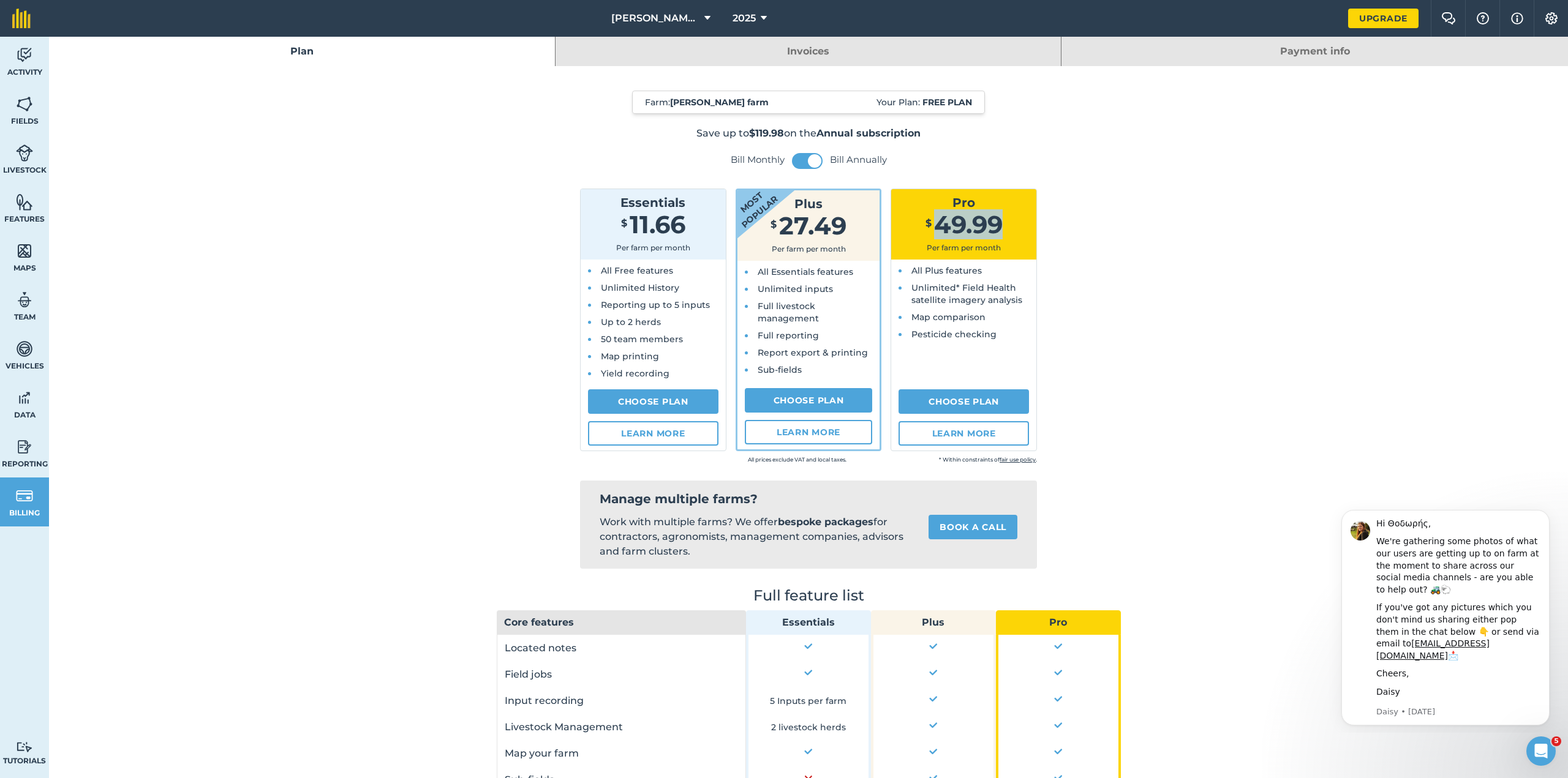
drag, startPoint x: 929, startPoint y: 227, endPoint x: 1022, endPoint y: 223, distance: 93.1
click at [1022, 223] on div "$ 49.99" at bounding box center [963, 227] width 135 height 21
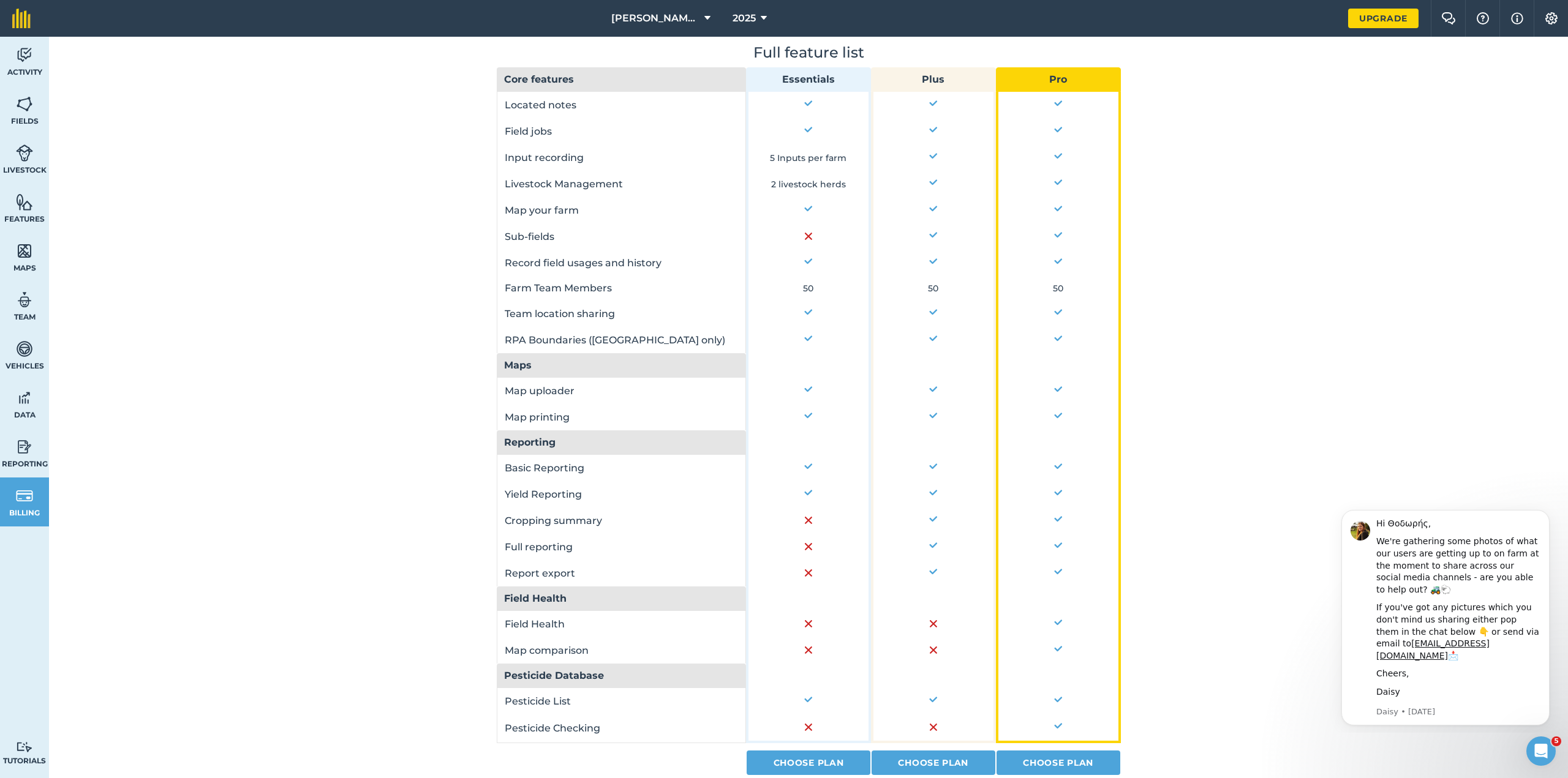
scroll to position [584, 0]
